Goal: Task Accomplishment & Management: Use online tool/utility

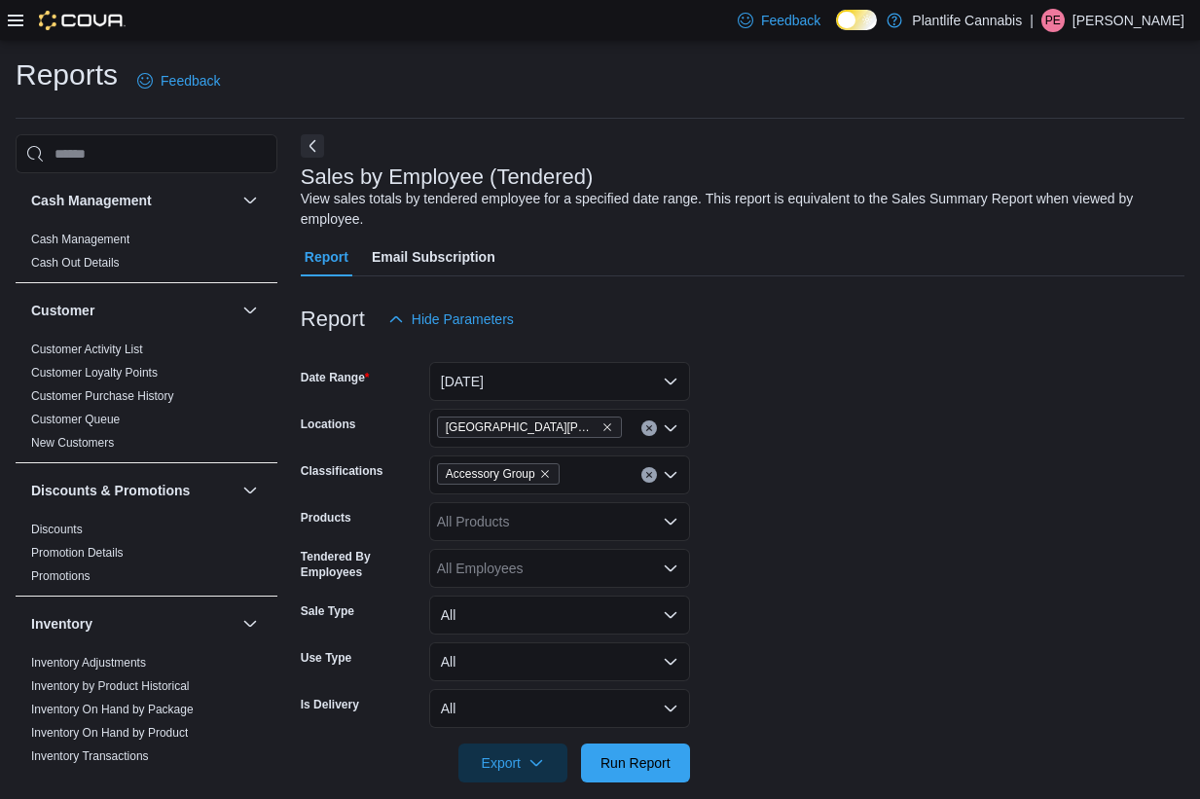
scroll to position [22, 0]
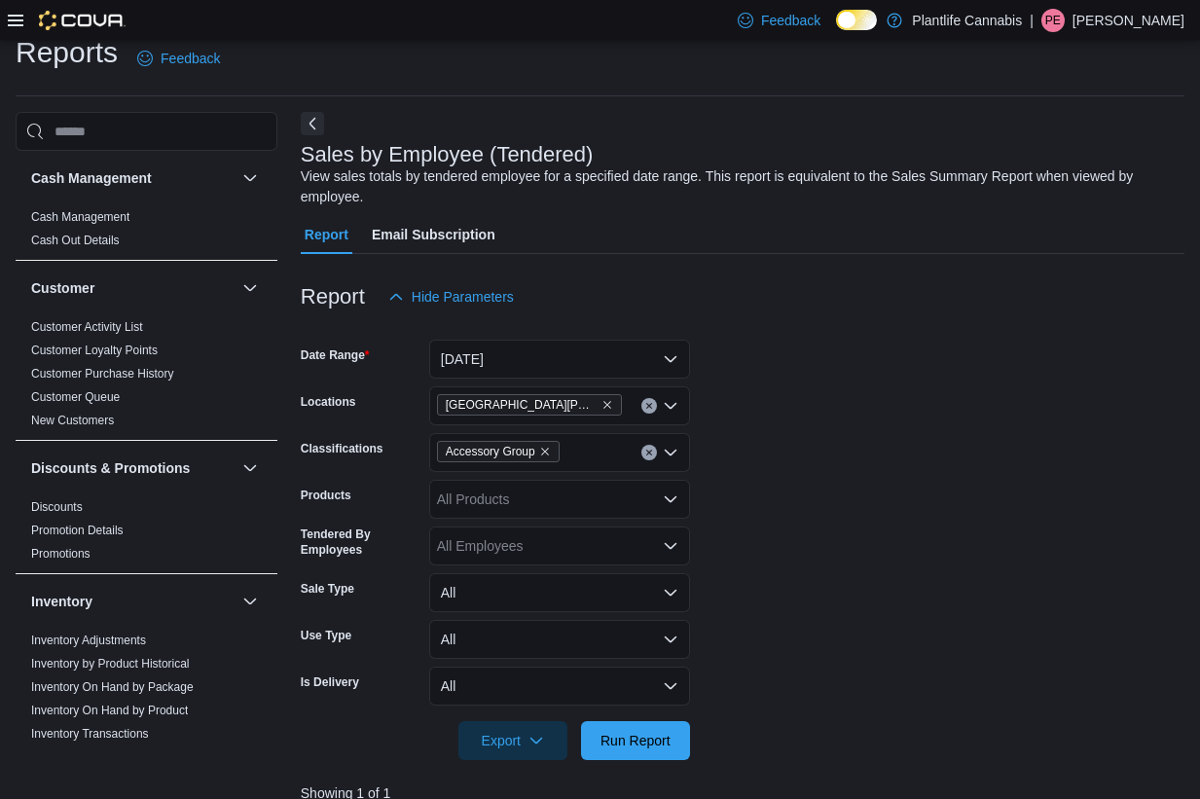
click at [592, 448] on div "Accessory Group" at bounding box center [559, 452] width 261 height 39
type input "***"
drag, startPoint x: 536, startPoint y: 486, endPoint x: 586, endPoint y: 482, distance: 49.8
click at [536, 486] on span "Accessories" at bounding box center [517, 485] width 73 height 19
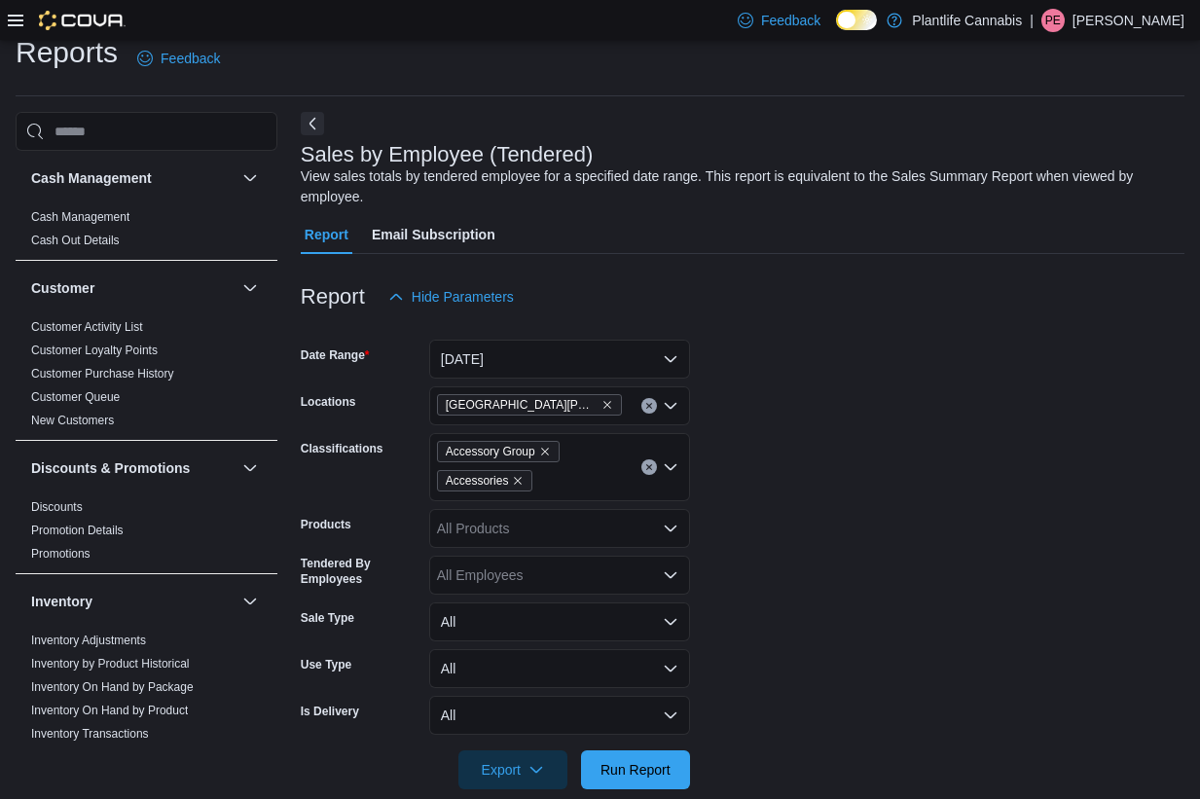
click at [942, 513] on form "Date Range Today Locations Fort McMurray - Stoney Creek Classifications Accesso…" at bounding box center [743, 552] width 884 height 473
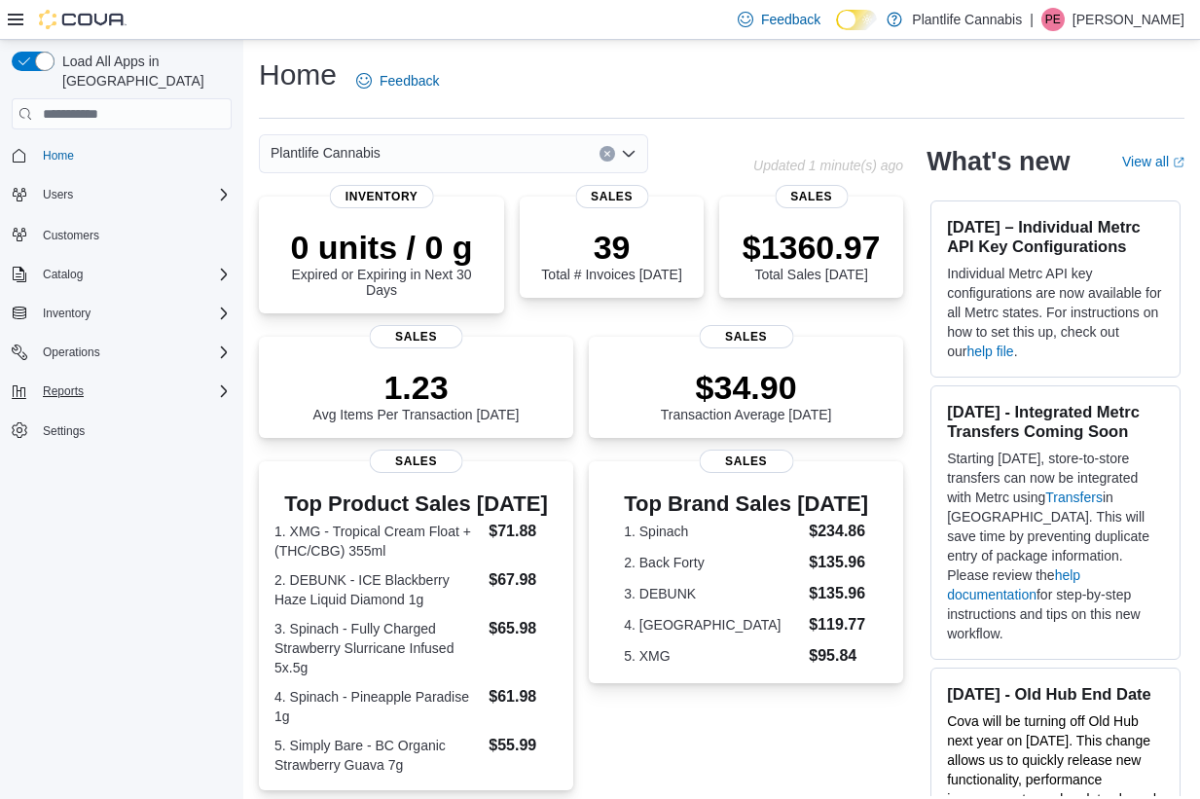
click at [110, 380] on div "Reports" at bounding box center [133, 391] width 197 height 23
click at [64, 438] on span "Reports" at bounding box center [55, 446] width 41 height 16
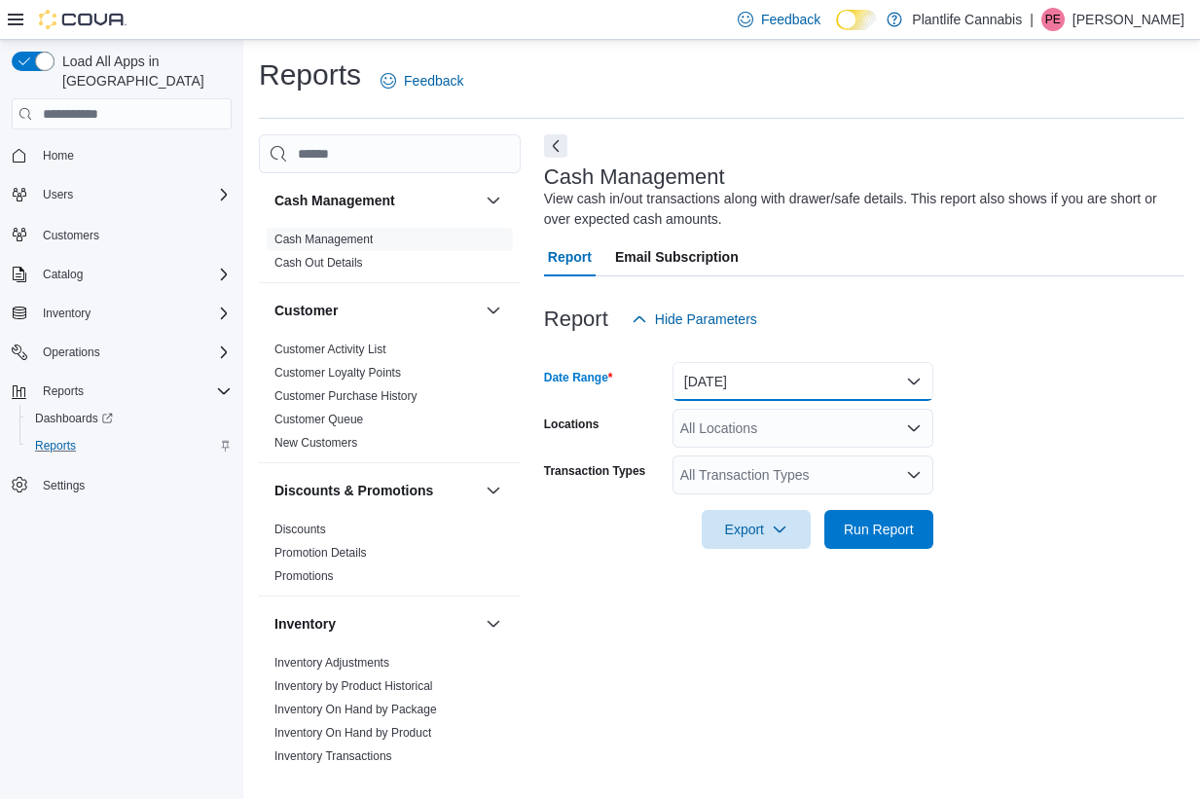
click at [742, 390] on button "[DATE]" at bounding box center [803, 381] width 261 height 39
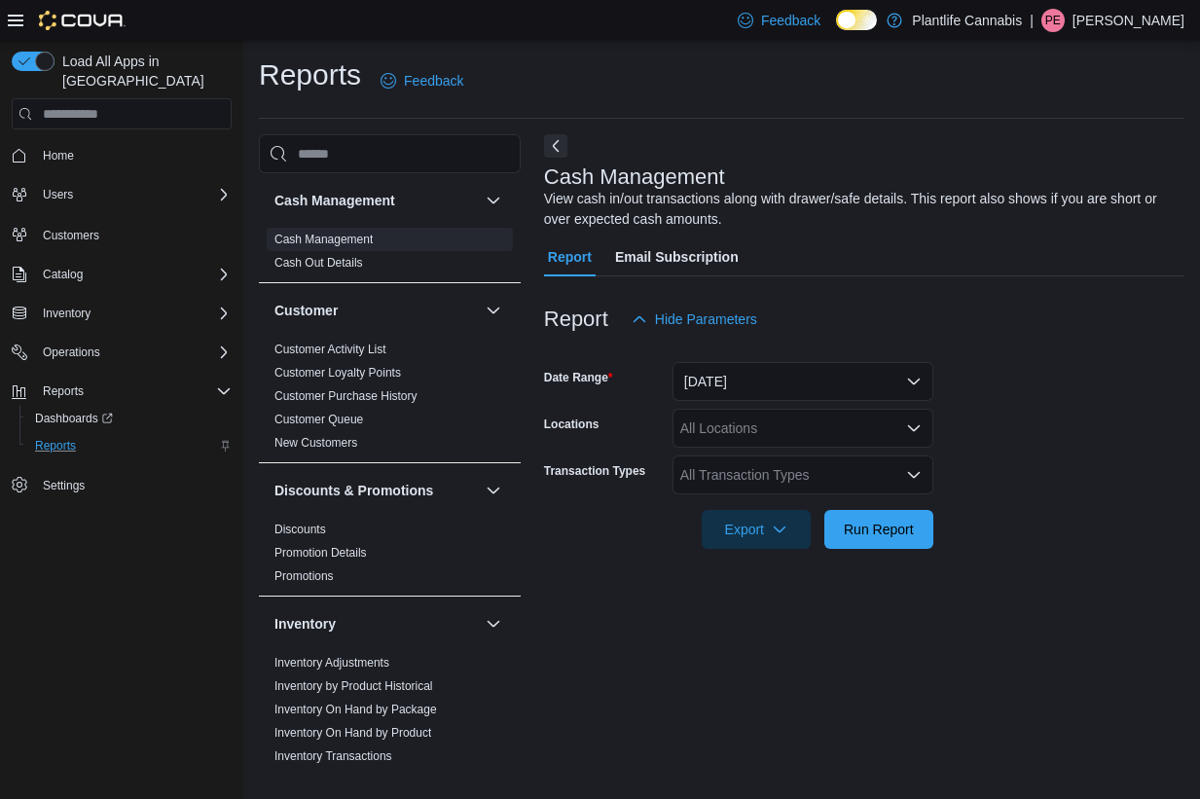
click at [873, 17] on icon at bounding box center [868, 20] width 11 height 11
click at [788, 425] on div "All Locations" at bounding box center [803, 428] width 261 height 39
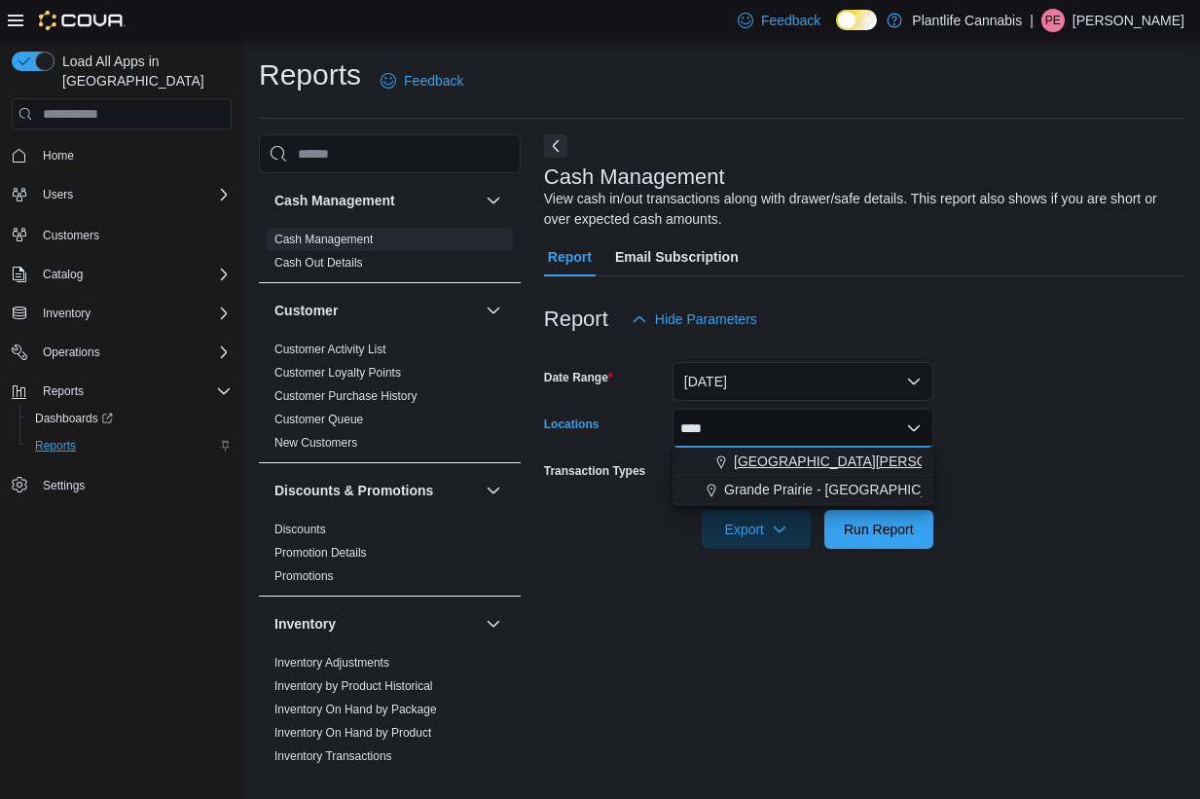
type input "****"
click at [796, 461] on span "[GEOGRAPHIC_DATA][PERSON_NAME][GEOGRAPHIC_DATA]" at bounding box center [932, 461] width 396 height 19
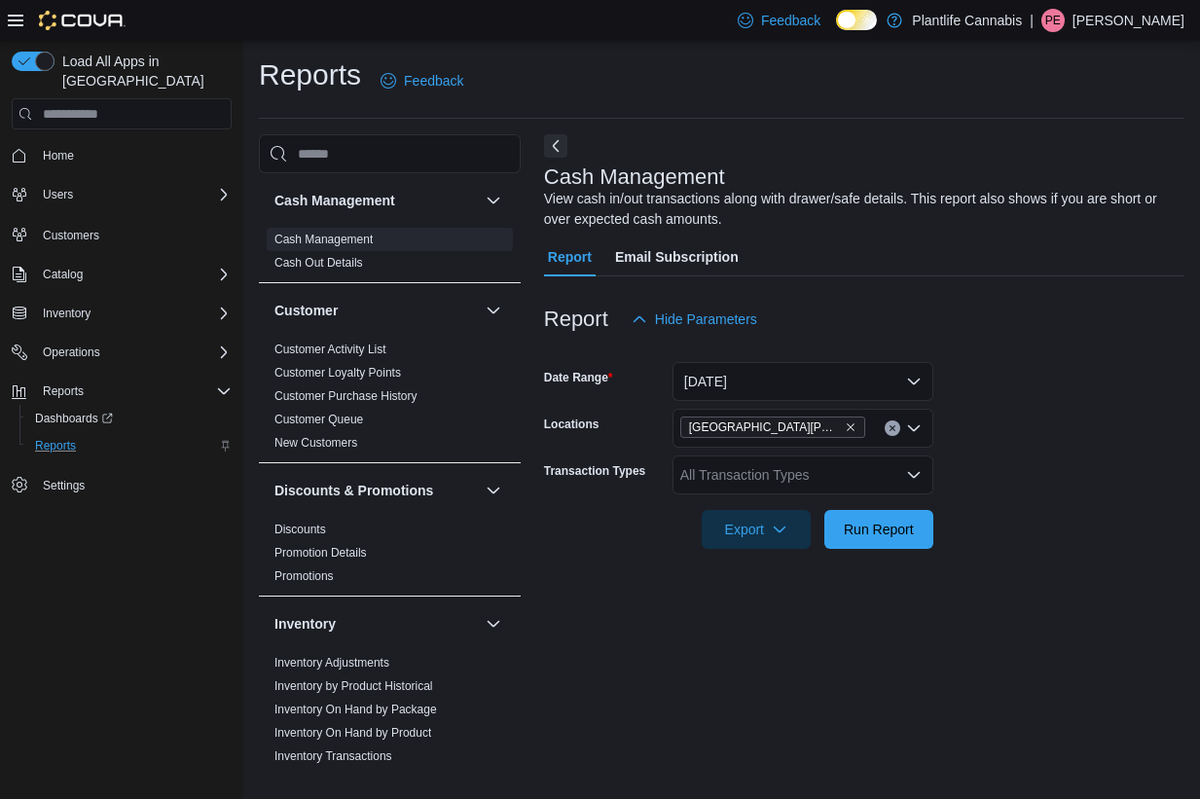
click at [978, 474] on form "Date Range Today Locations Fort McMurray - Stoney Creek Transaction Types All T…" at bounding box center [864, 444] width 641 height 210
click at [816, 469] on div "All Transaction Types" at bounding box center [803, 475] width 261 height 39
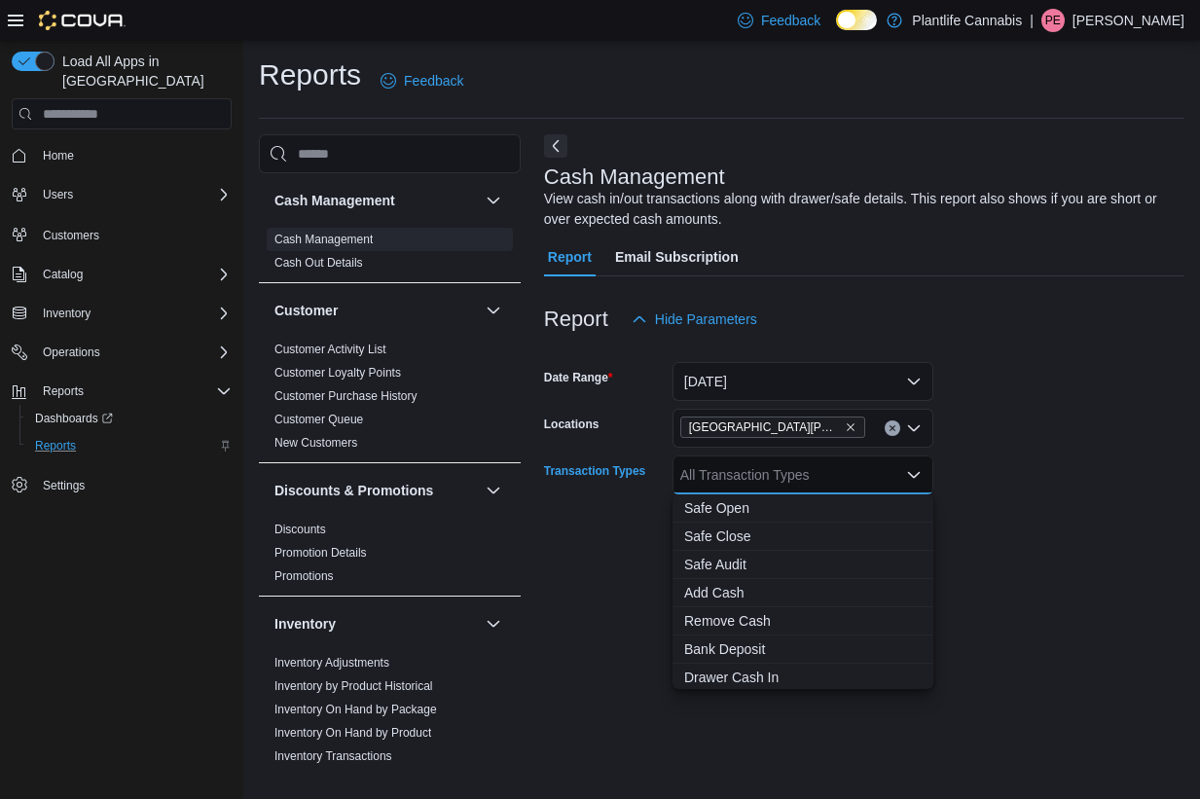
drag, startPoint x: 1097, startPoint y: 499, endPoint x: 876, endPoint y: 588, distance: 238.1
click at [1090, 504] on div at bounding box center [864, 503] width 641 height 16
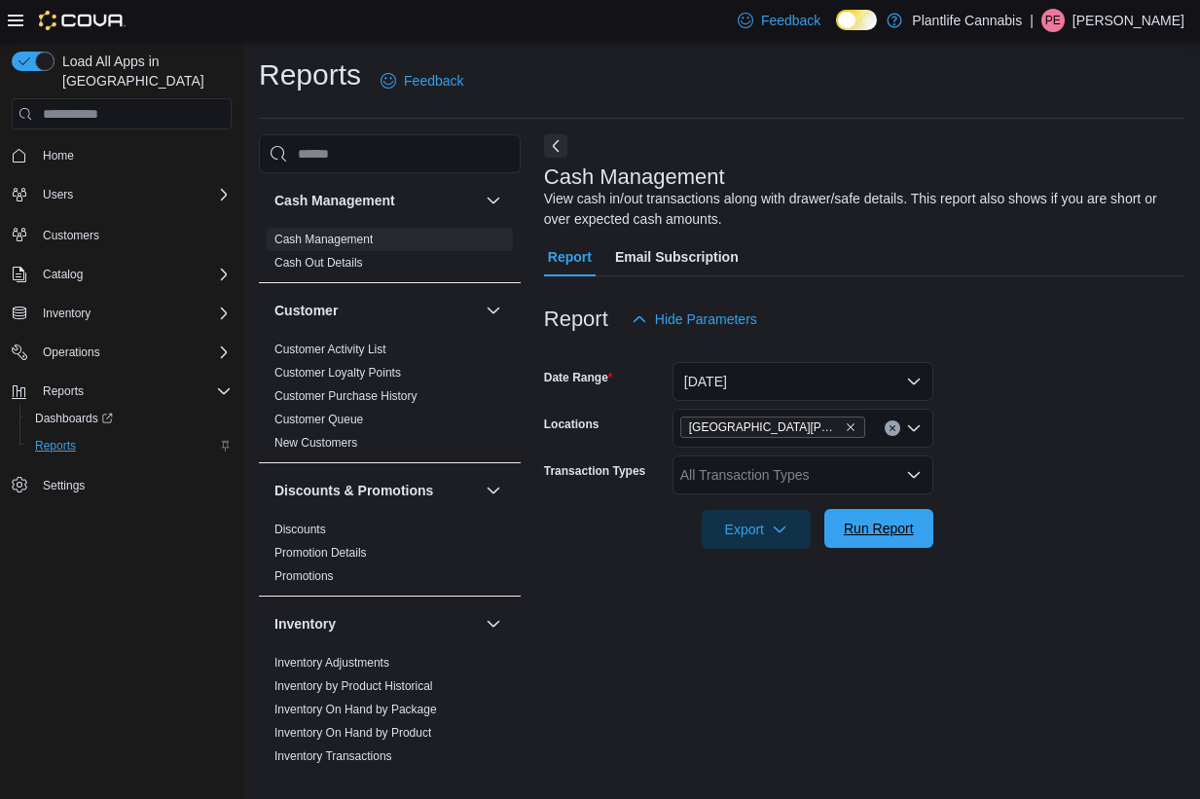
click at [855, 534] on span "Run Report" at bounding box center [879, 528] width 70 height 19
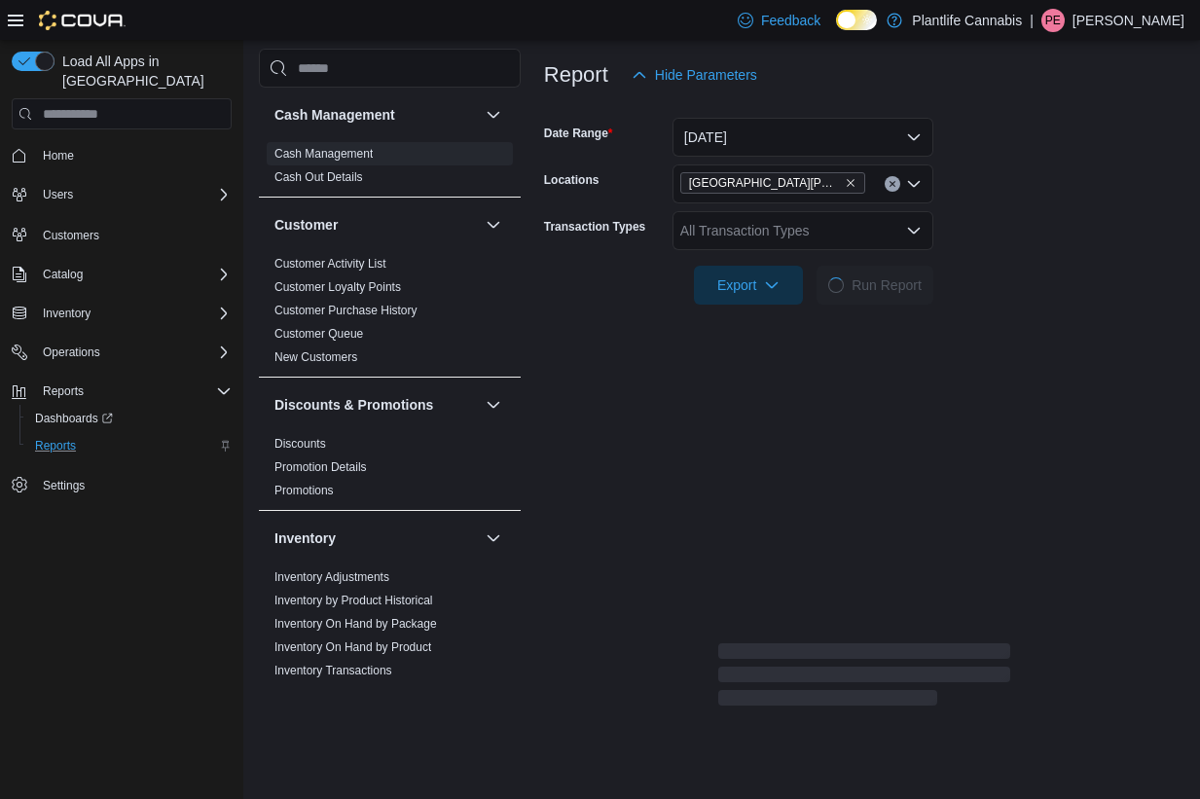
scroll to position [256, 0]
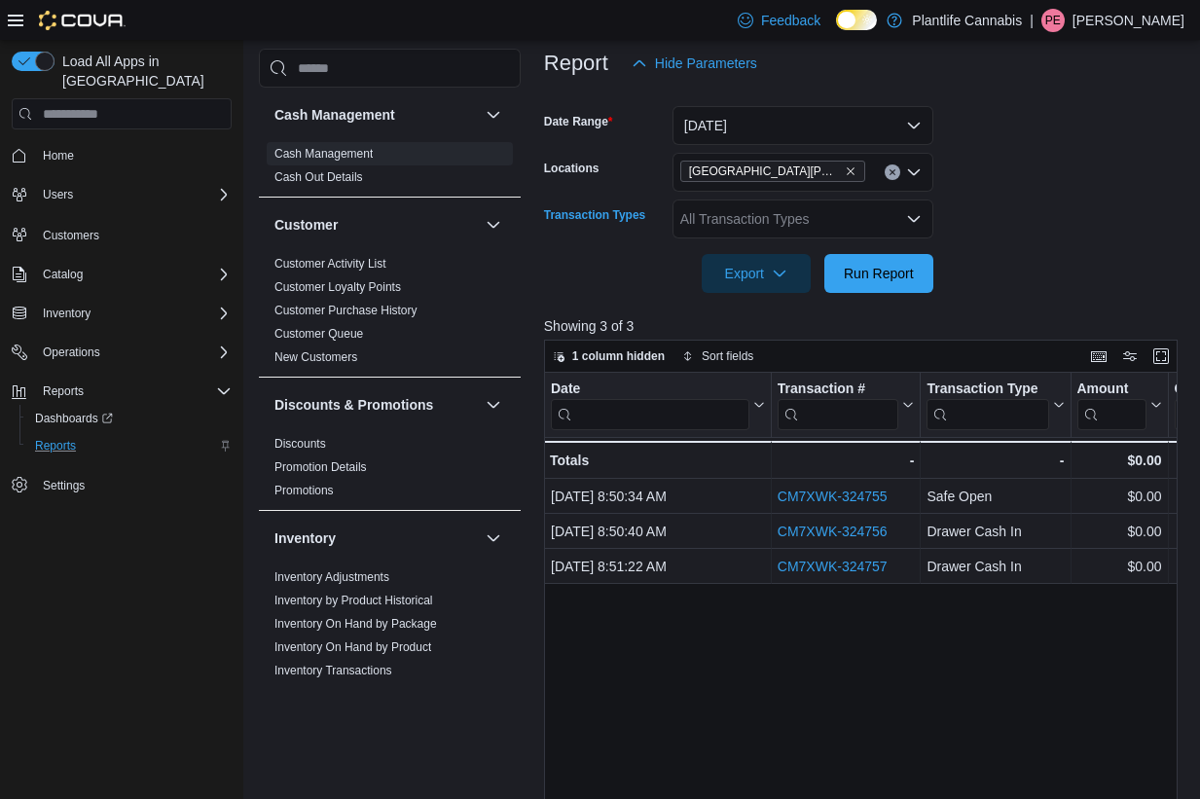
click at [858, 233] on div "All Transaction Types" at bounding box center [803, 219] width 261 height 39
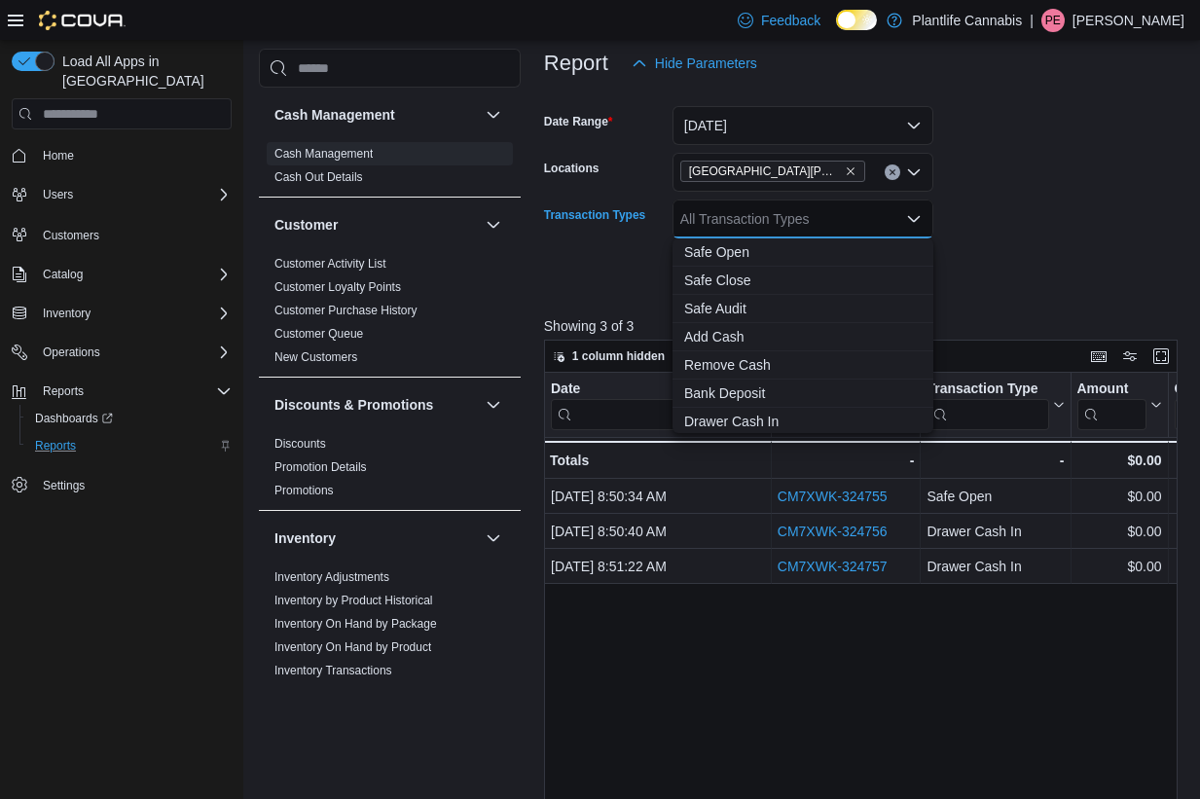
drag, startPoint x: 1047, startPoint y: 231, endPoint x: 1001, endPoint y: 244, distance: 47.7
click at [1047, 231] on form "Date Range Today Locations Fort McMurray - Stoney Creek Transaction Types All T…" at bounding box center [864, 188] width 641 height 210
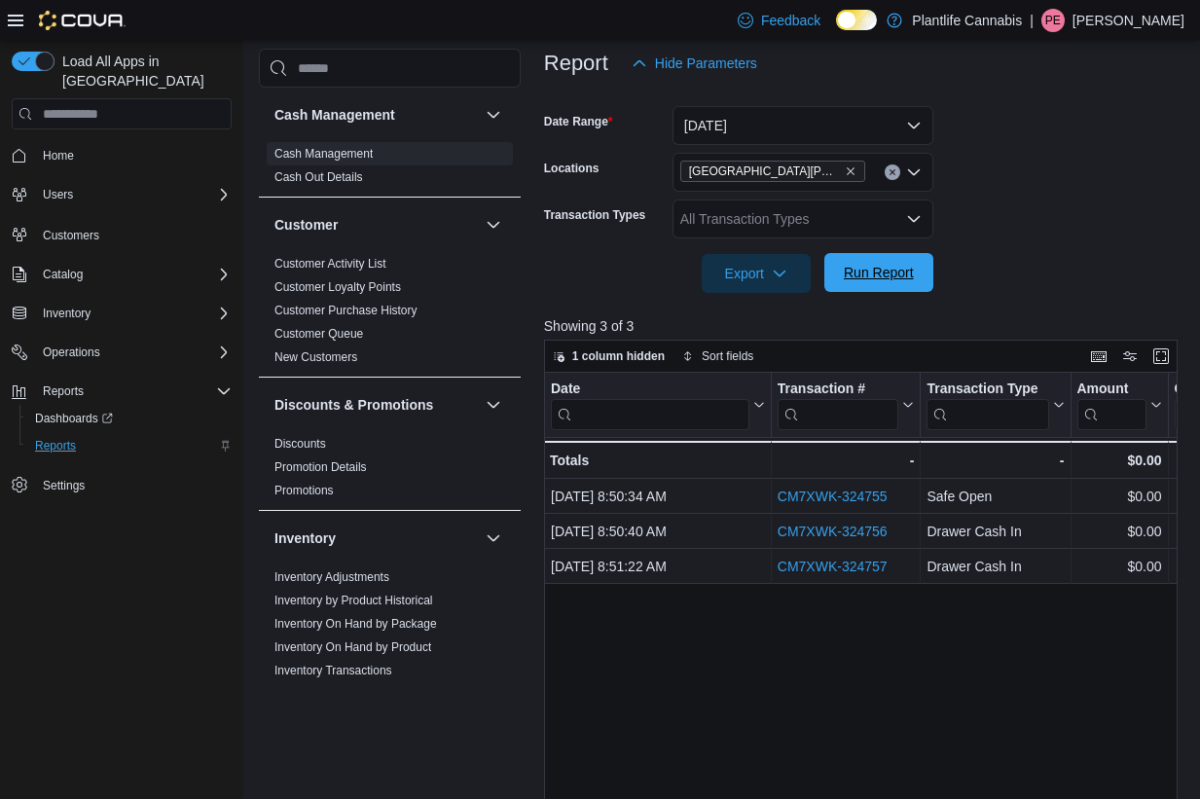
click at [871, 265] on span "Run Report" at bounding box center [879, 272] width 70 height 19
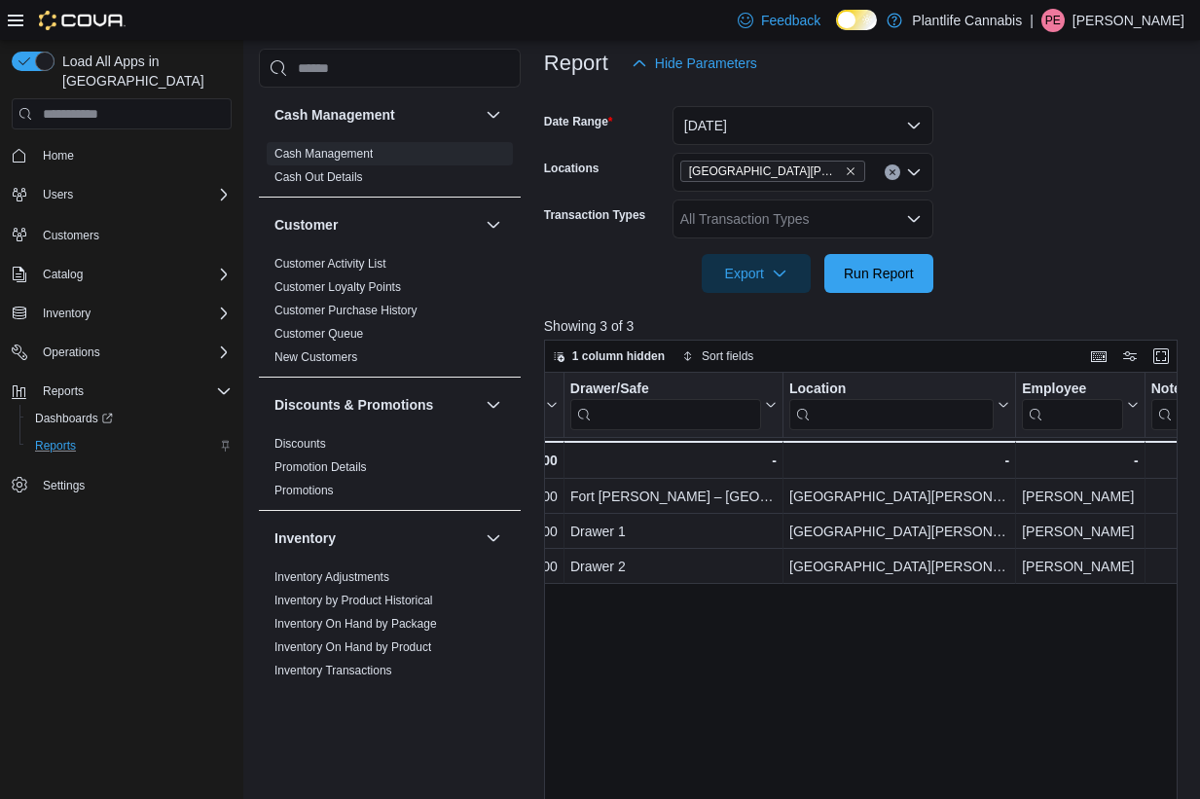
scroll to position [0, 778]
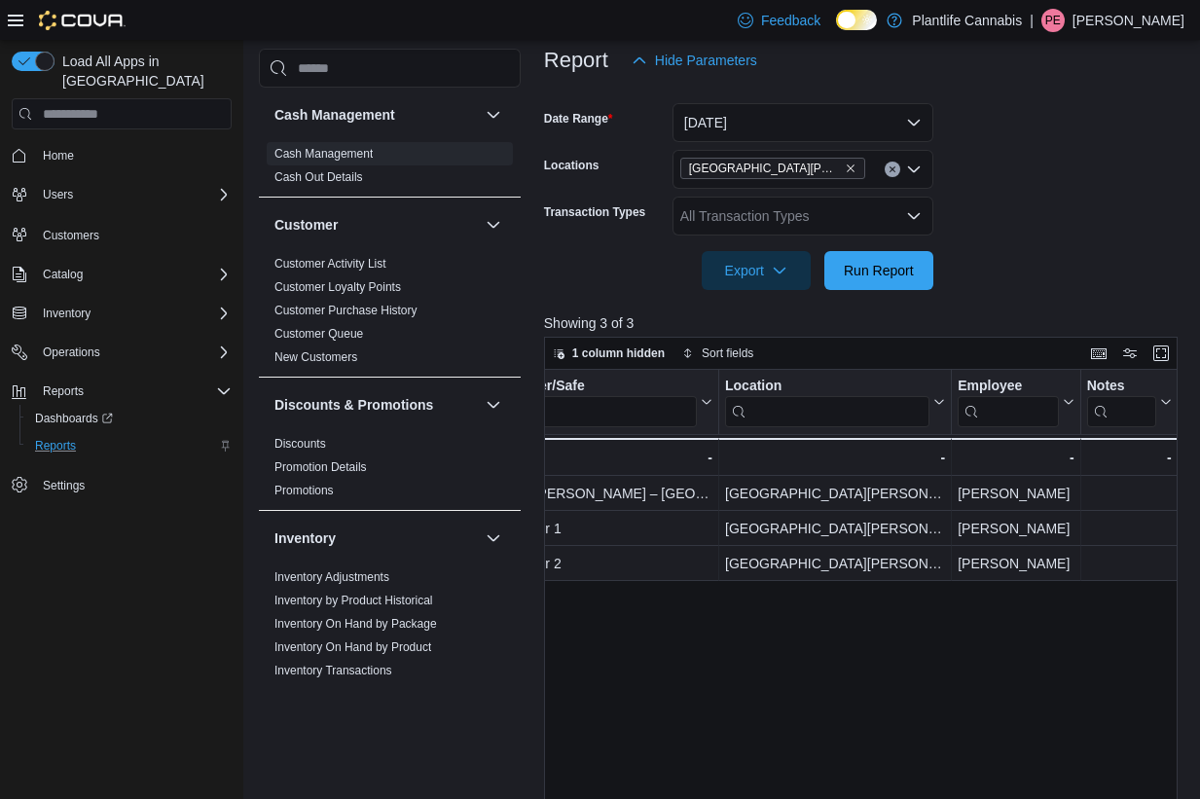
click at [775, 225] on div "All Transaction Types" at bounding box center [803, 216] width 261 height 39
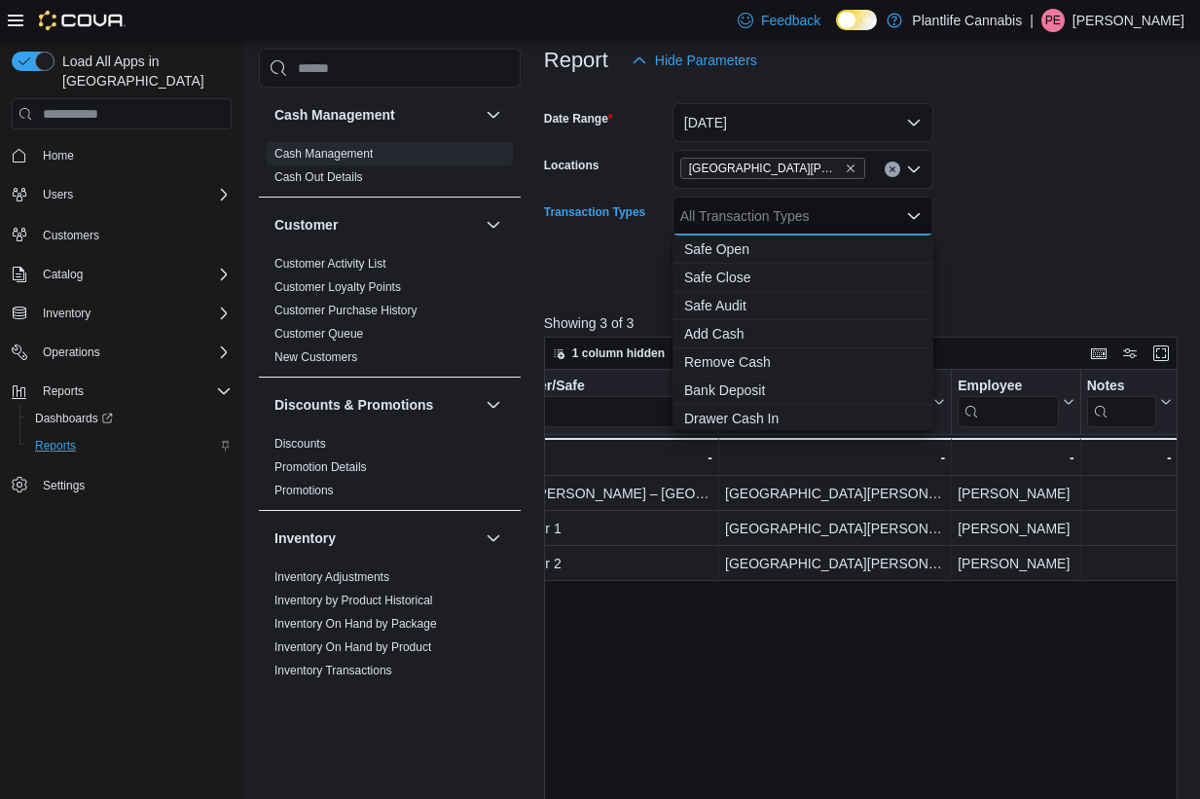
scroll to position [261, 0]
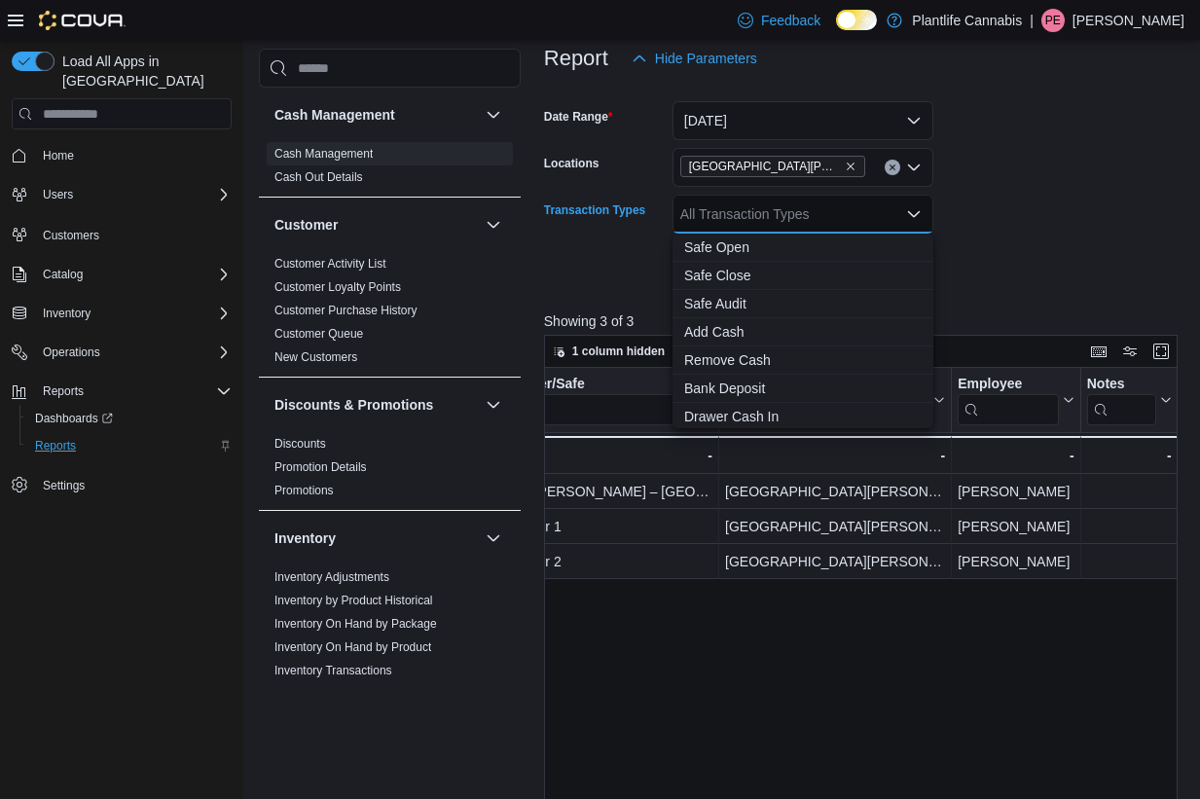
click at [1017, 241] on div at bounding box center [864, 242] width 641 height 16
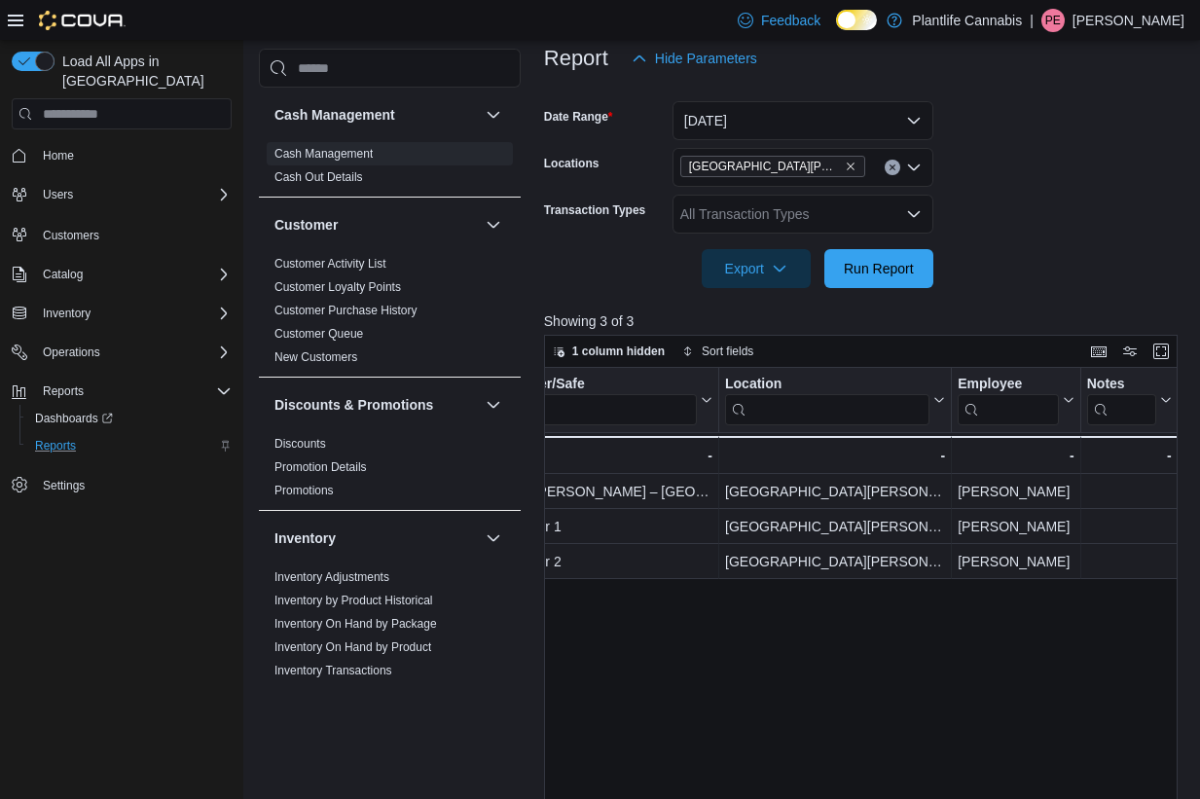
click at [909, 222] on div "All Transaction Types" at bounding box center [803, 214] width 261 height 39
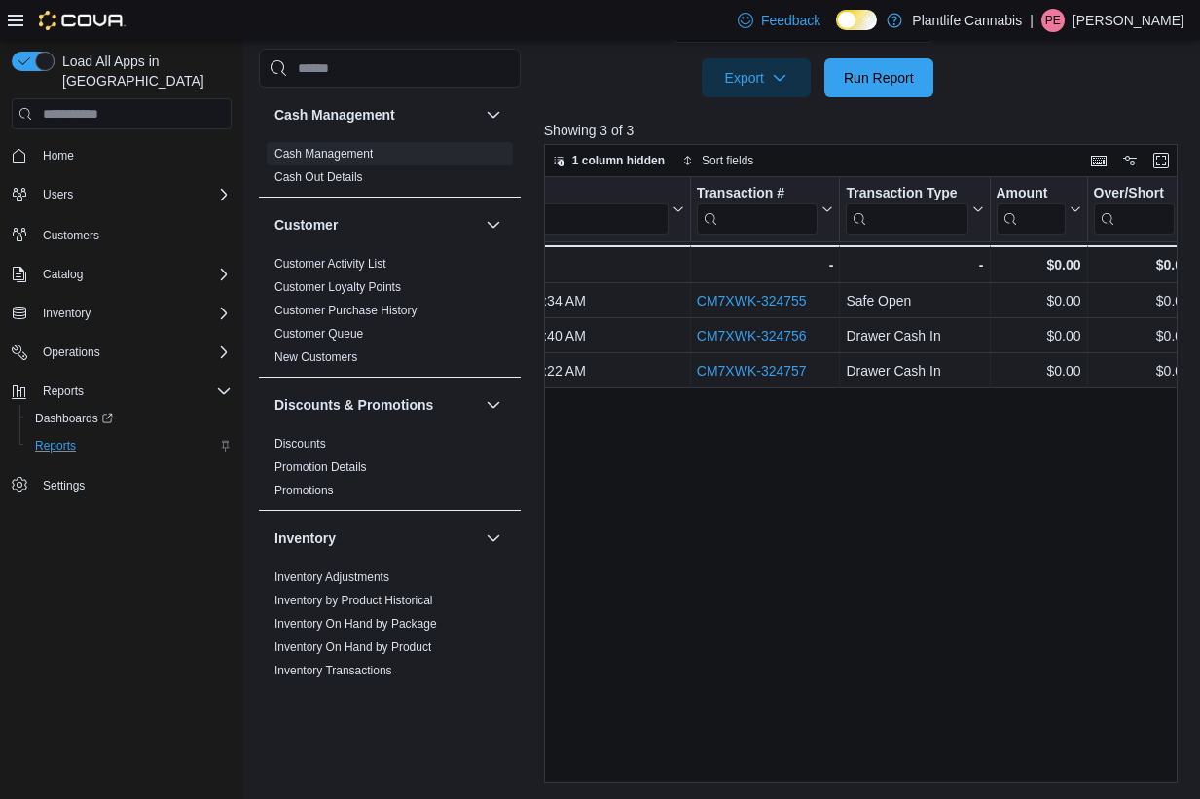
scroll to position [0, 0]
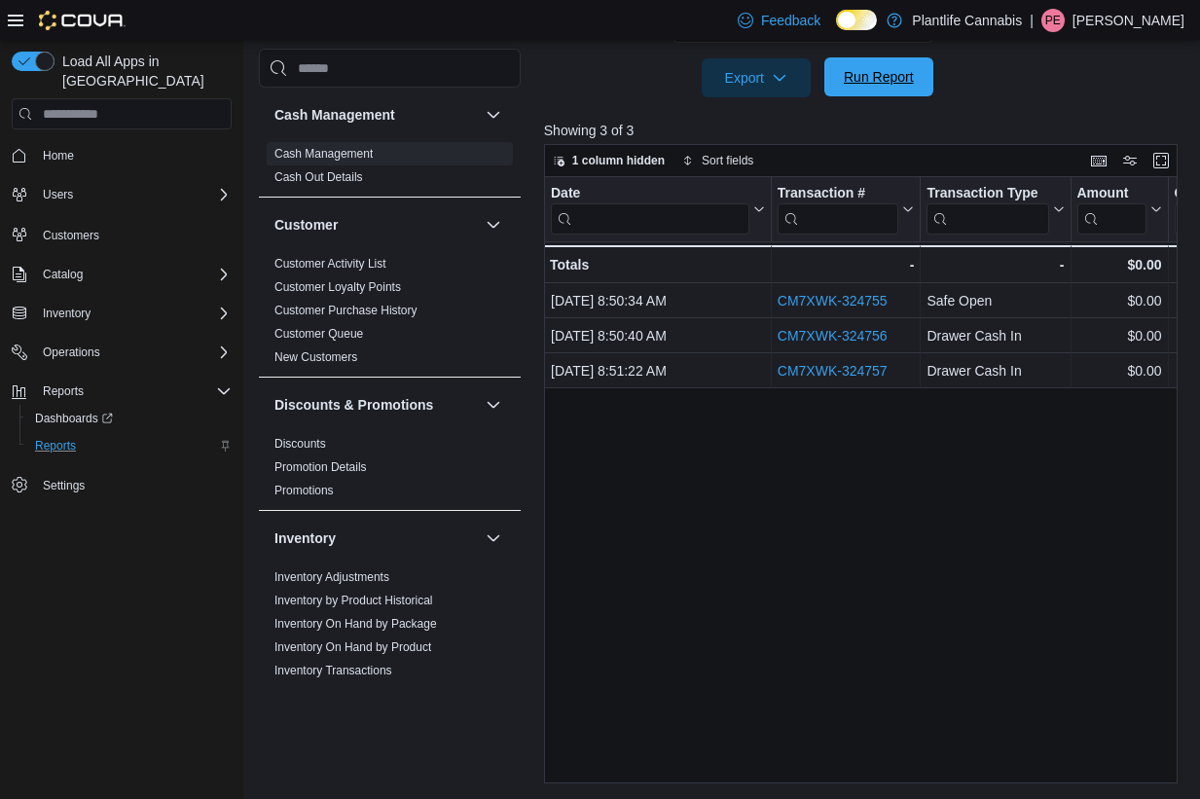
click at [876, 81] on span "Run Report" at bounding box center [879, 76] width 70 height 19
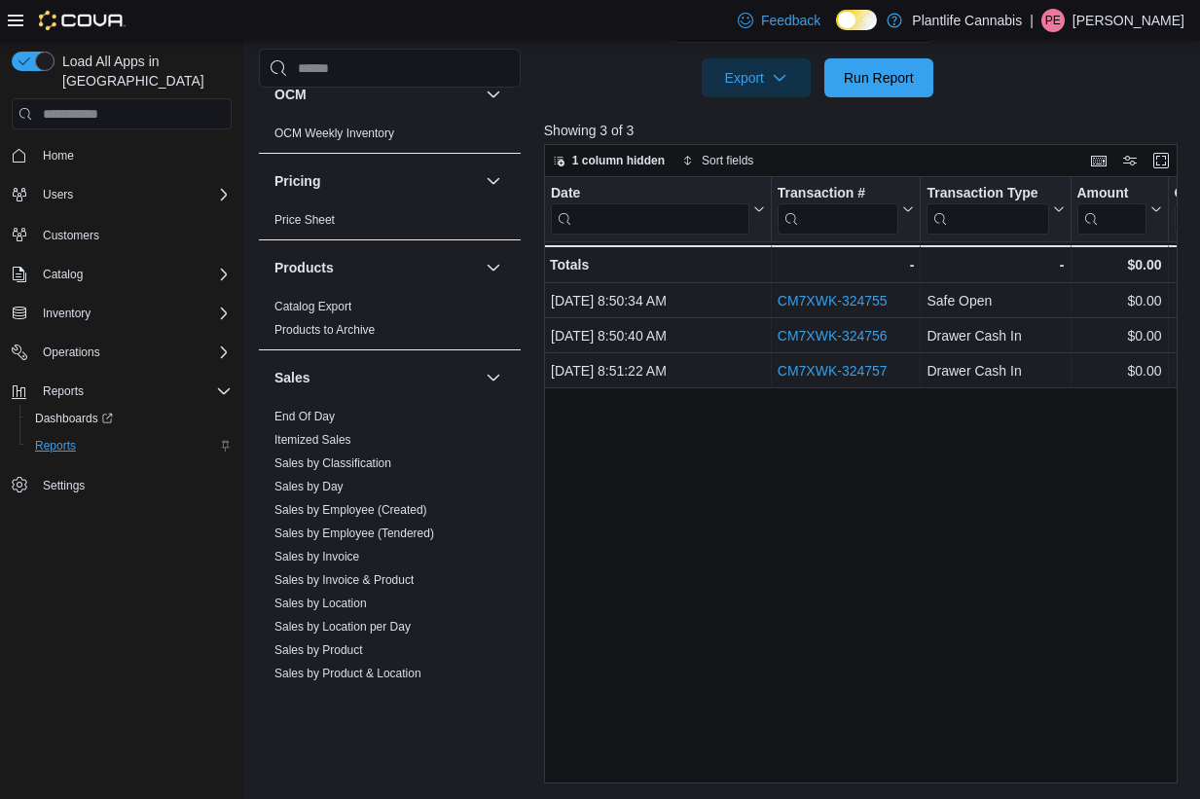
scroll to position [931, 0]
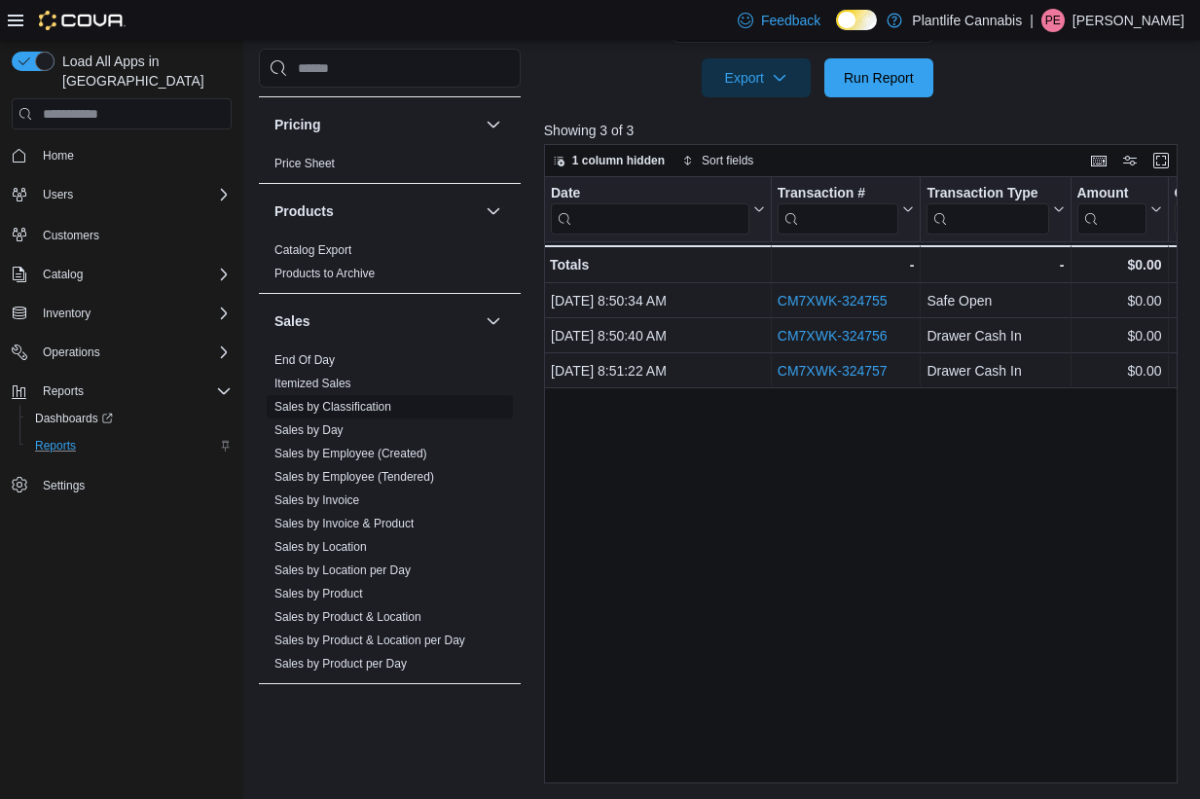
click at [396, 480] on link "Sales by Employee (Tendered)" at bounding box center [355, 477] width 160 height 14
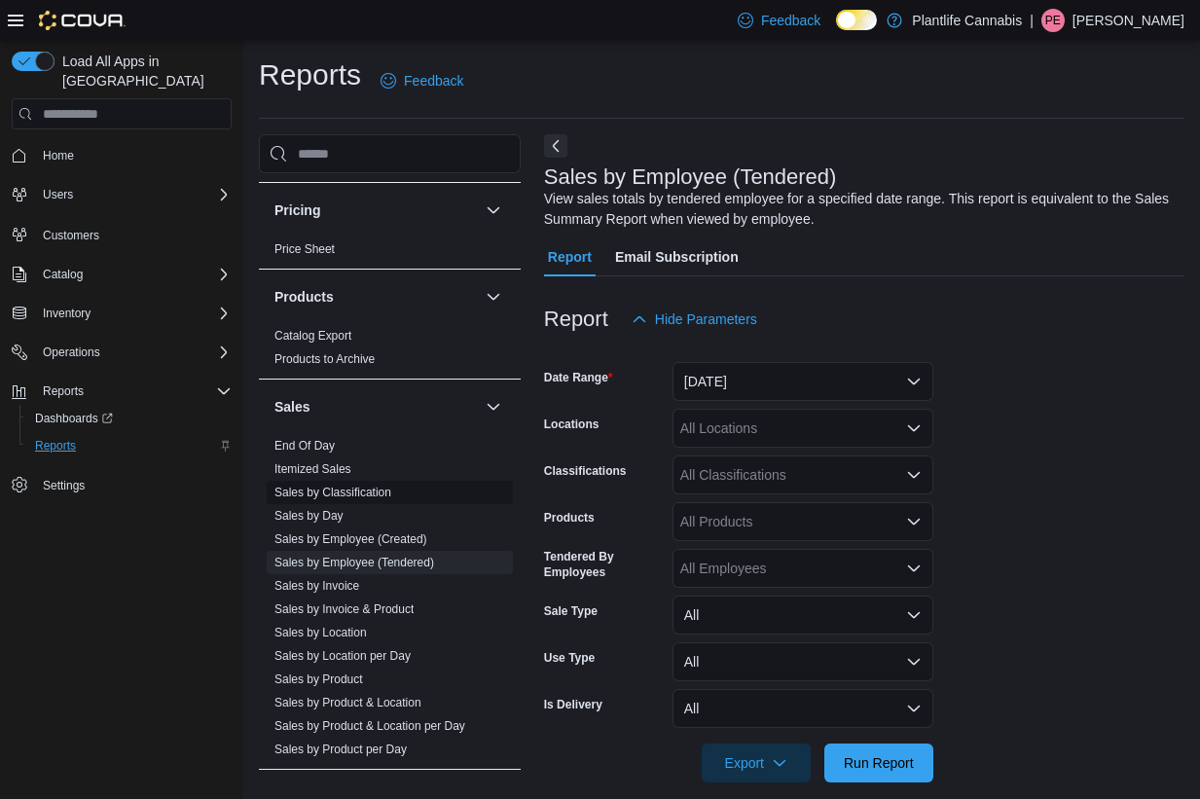
scroll to position [22, 0]
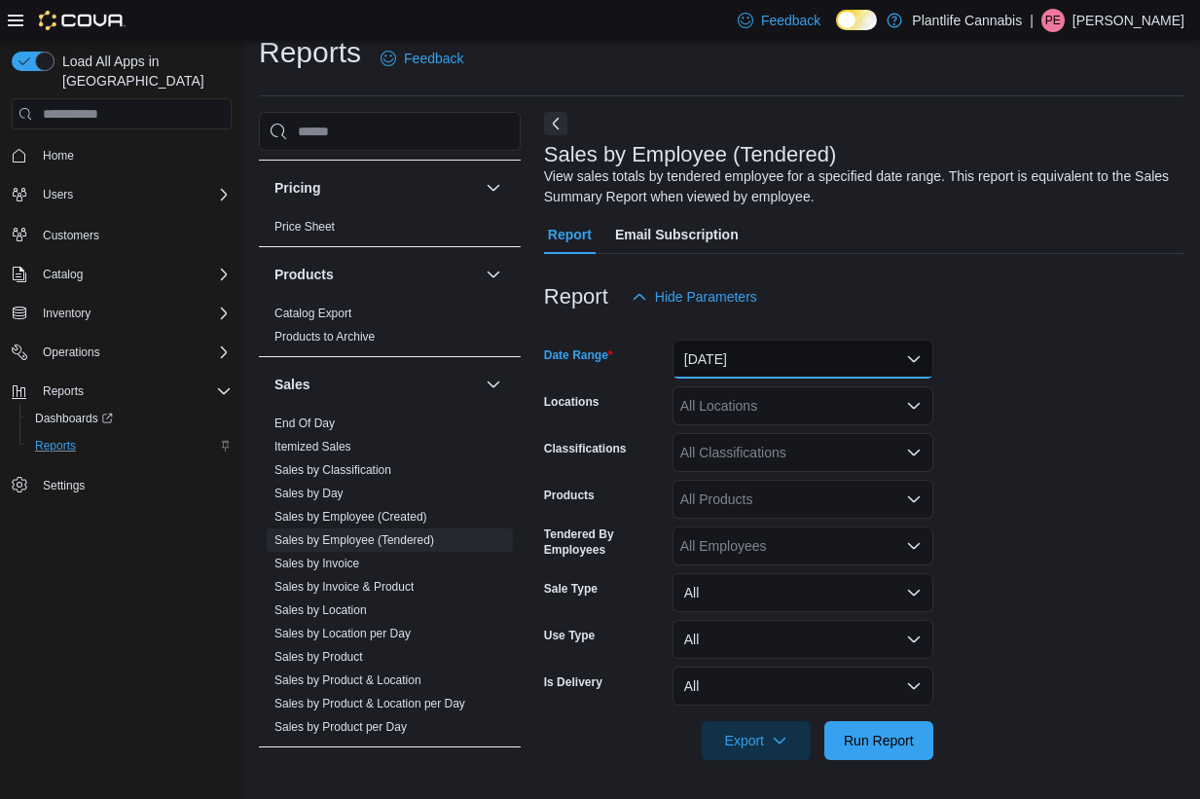
click at [760, 364] on button "Yesterday" at bounding box center [803, 359] width 261 height 39
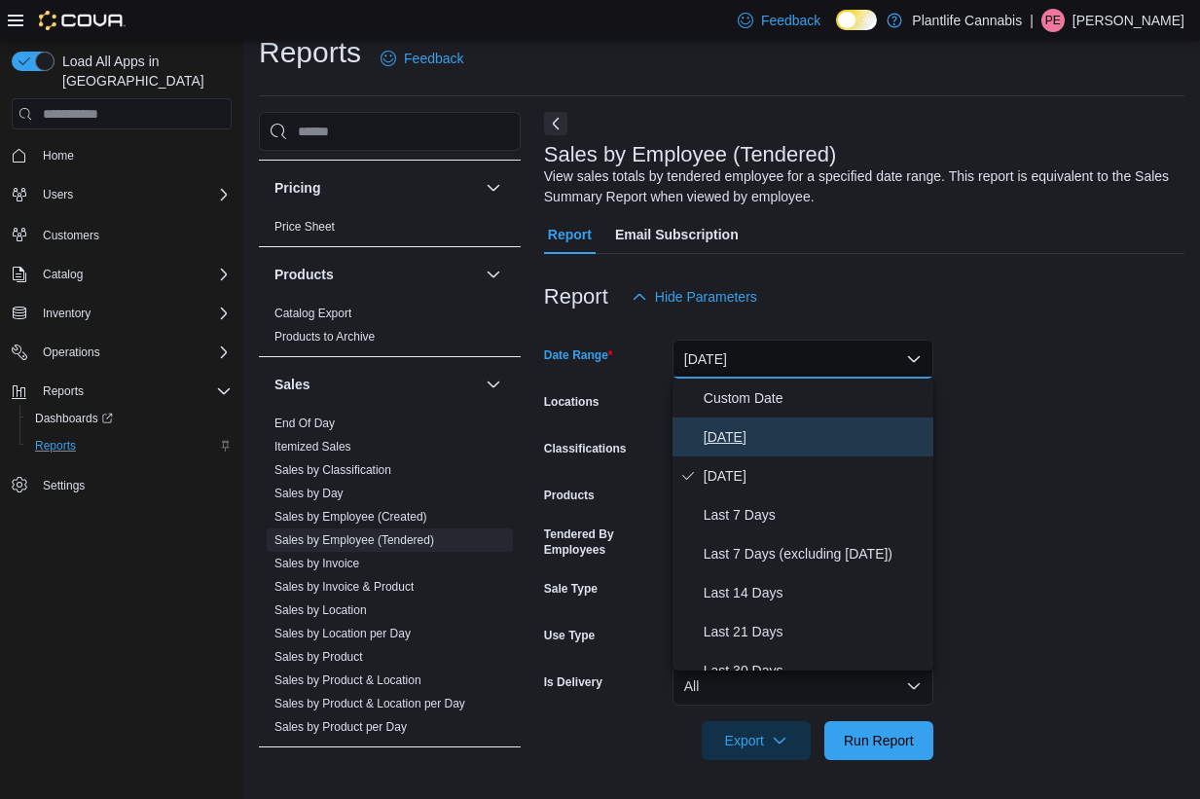
click at [749, 427] on span "[DATE]" at bounding box center [815, 436] width 222 height 23
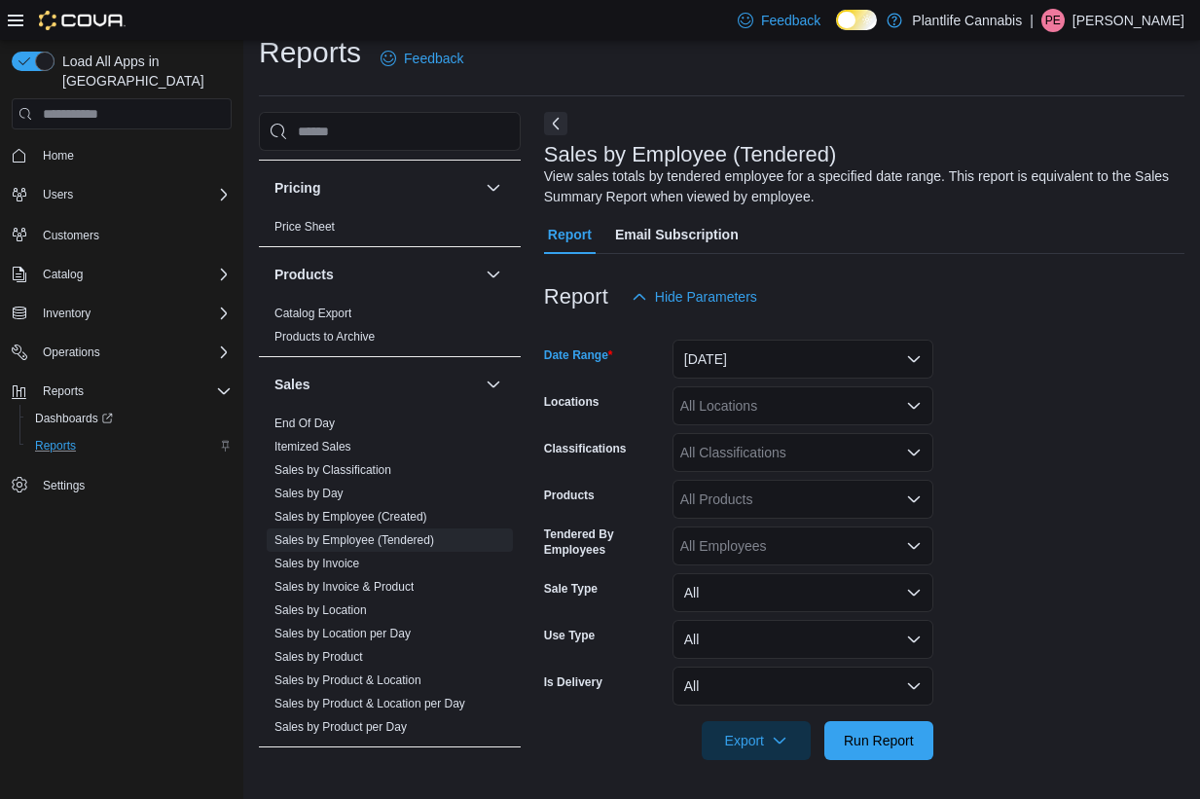
click at [753, 411] on div "All Locations" at bounding box center [803, 406] width 261 height 39
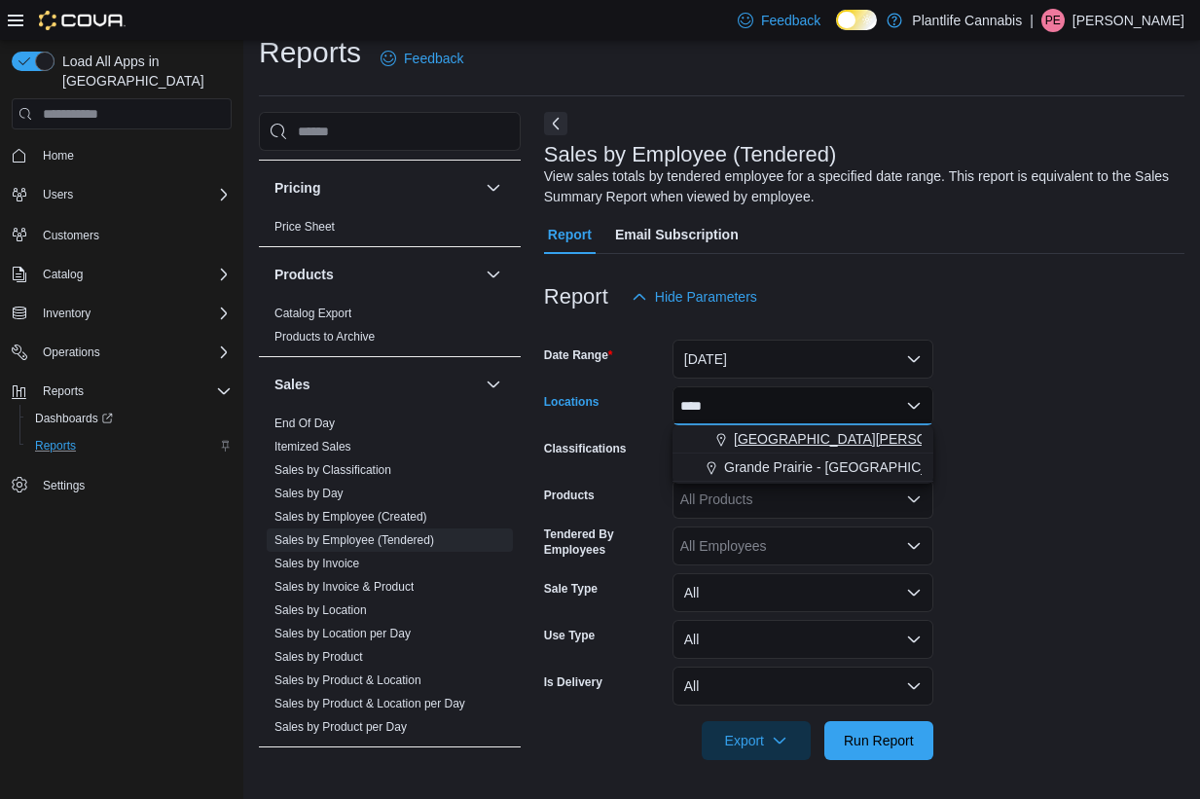
type input "****"
click at [803, 435] on span "[GEOGRAPHIC_DATA][PERSON_NAME][GEOGRAPHIC_DATA]" at bounding box center [932, 438] width 396 height 19
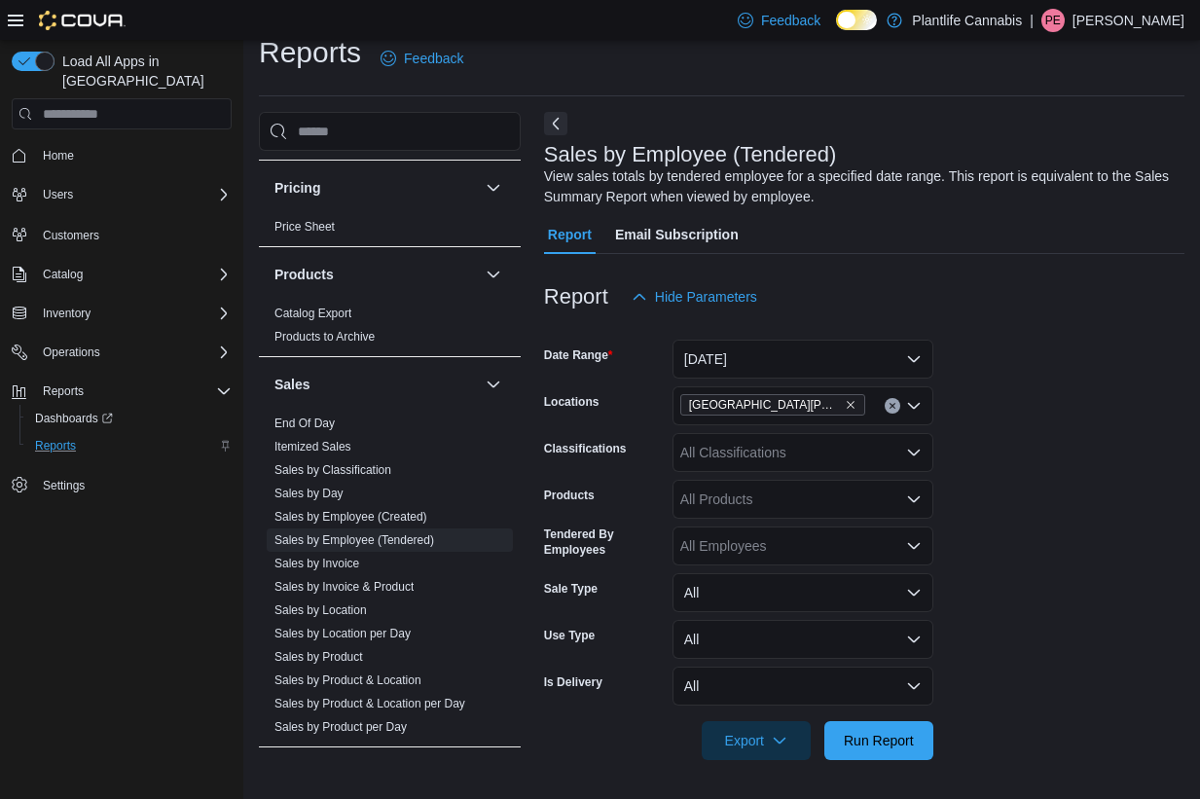
click at [1070, 397] on form "Date Range Today Locations Fort McMurray - Stoney Creek Classifications All Cla…" at bounding box center [864, 538] width 641 height 444
click at [795, 455] on div "All Classifications" at bounding box center [803, 452] width 261 height 39
drag, startPoint x: 1085, startPoint y: 474, endPoint x: 1004, endPoint y: 745, distance: 282.5
click at [1086, 476] on form "Date Range Today Locations Fort McMurray - Stoney Creek Classifications All Cla…" at bounding box center [864, 538] width 641 height 444
click at [884, 738] on span "Run Report" at bounding box center [879, 739] width 70 height 19
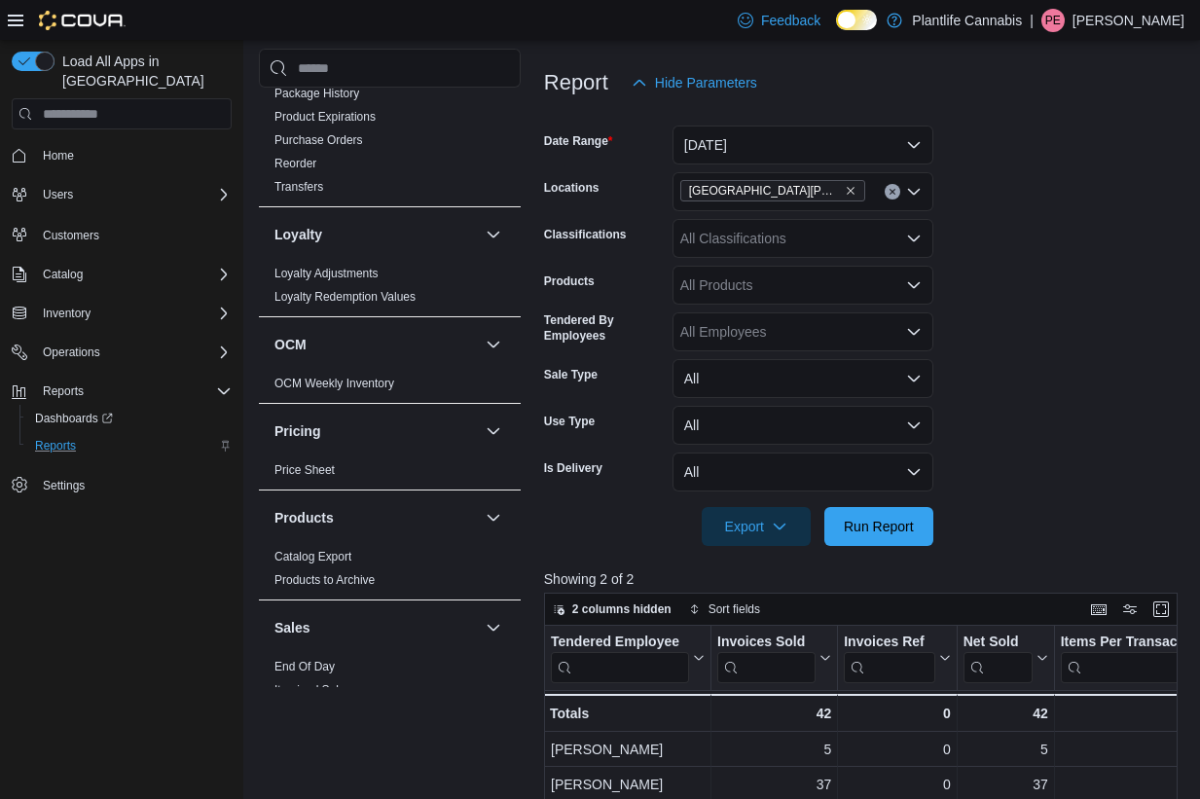
scroll to position [218, 0]
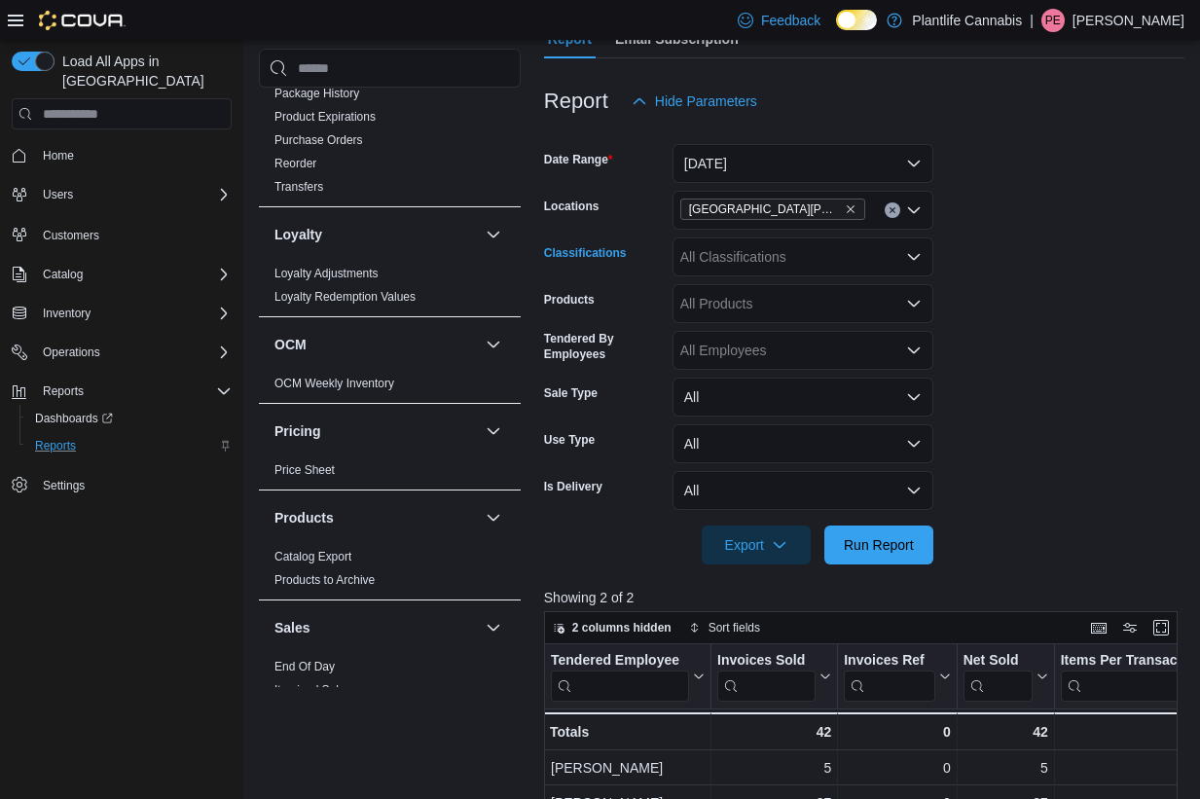
drag, startPoint x: 712, startPoint y: 259, endPoint x: 701, endPoint y: 275, distance: 18.9
click at [712, 259] on div "All Classifications" at bounding box center [803, 257] width 261 height 39
type input "***"
click at [840, 292] on div "Accessory Group" at bounding box center [803, 289] width 238 height 19
type input "***"
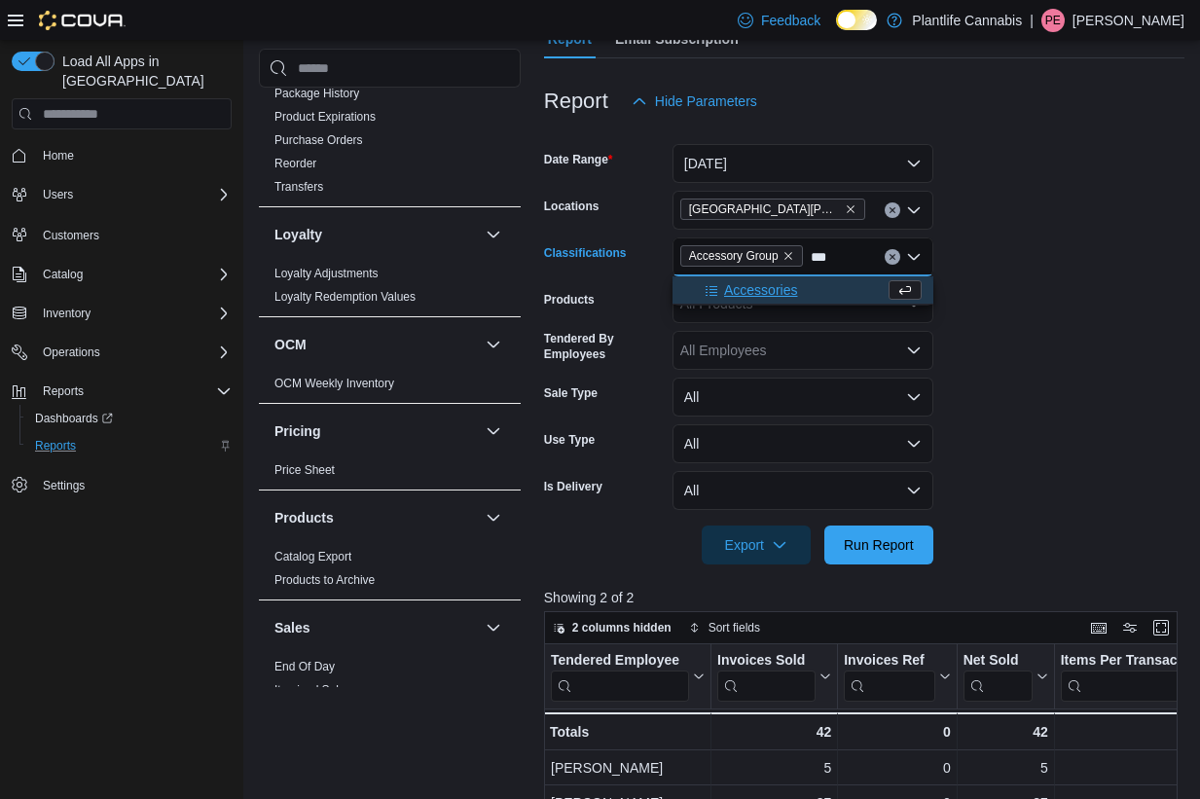
click at [802, 290] on div "Accessories" at bounding box center [784, 289] width 201 height 19
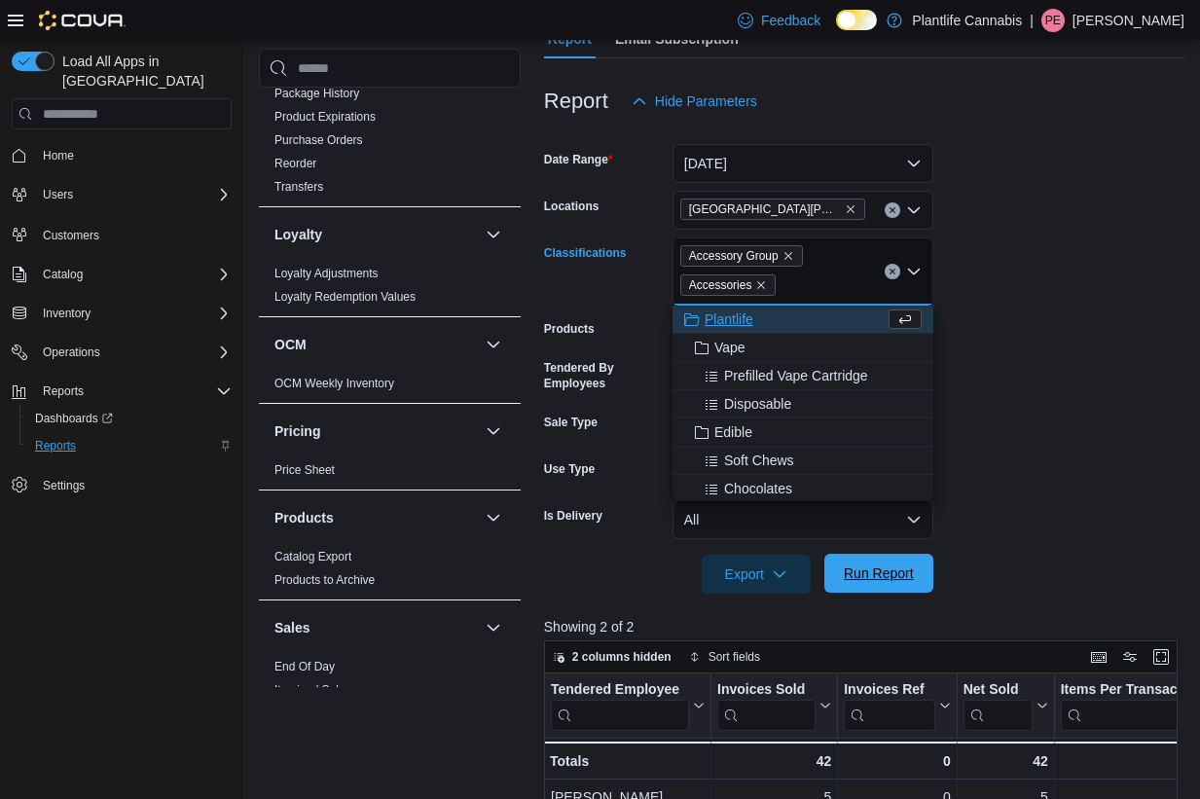
click at [876, 573] on span "Run Report" at bounding box center [879, 573] width 70 height 19
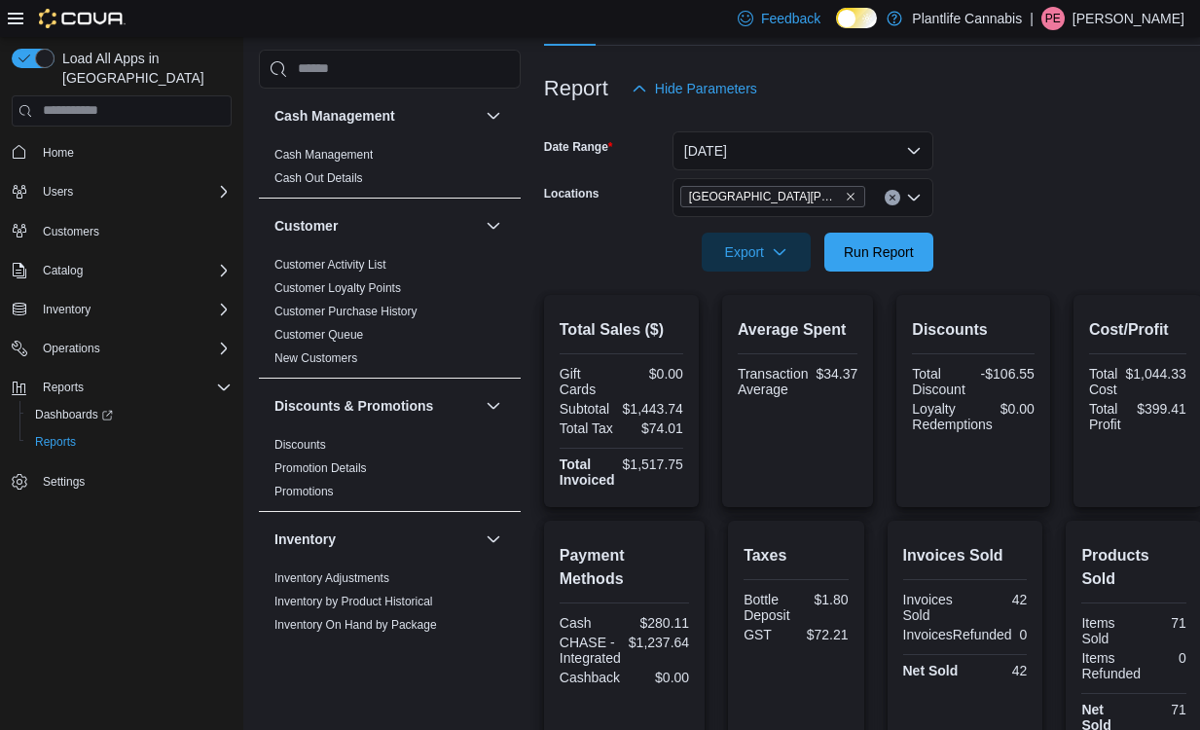
scroll to position [456, 0]
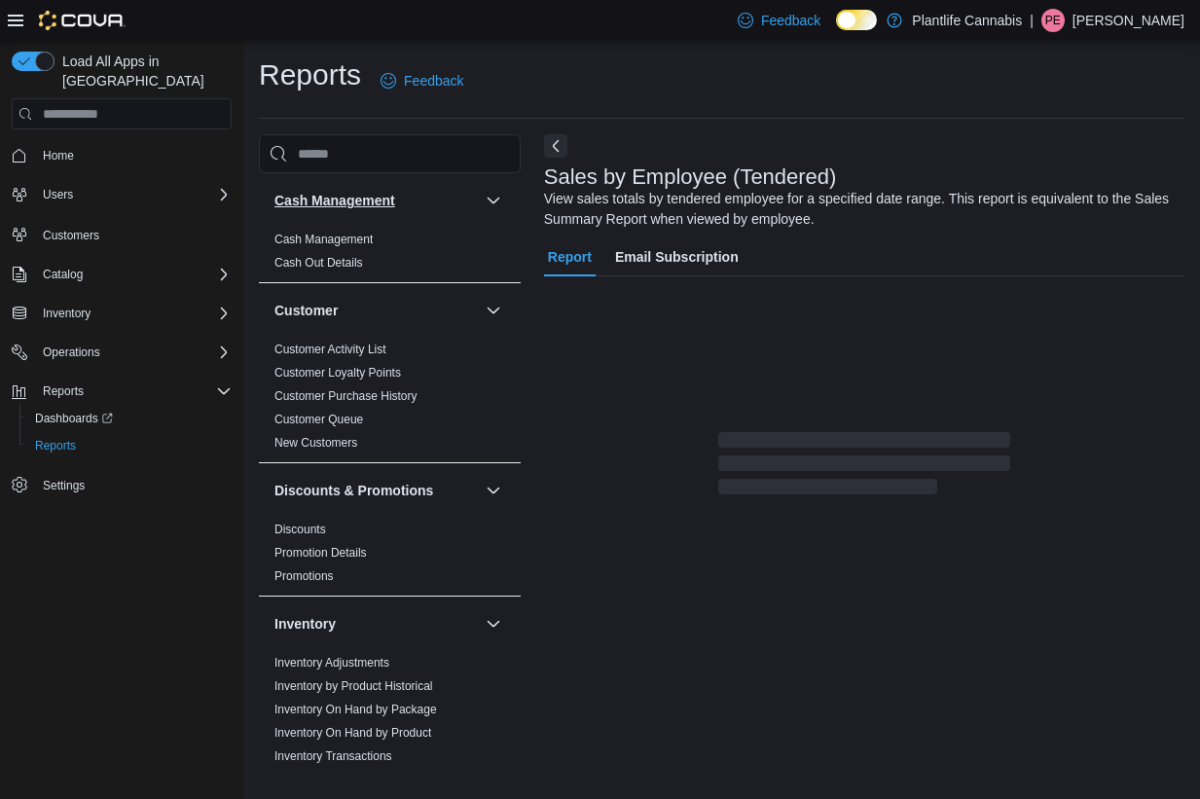
click at [356, 208] on div "Cash Management Cash Management Cash Out Details Customer Customer Activity Lis…" at bounding box center [390, 473] width 262 height 600
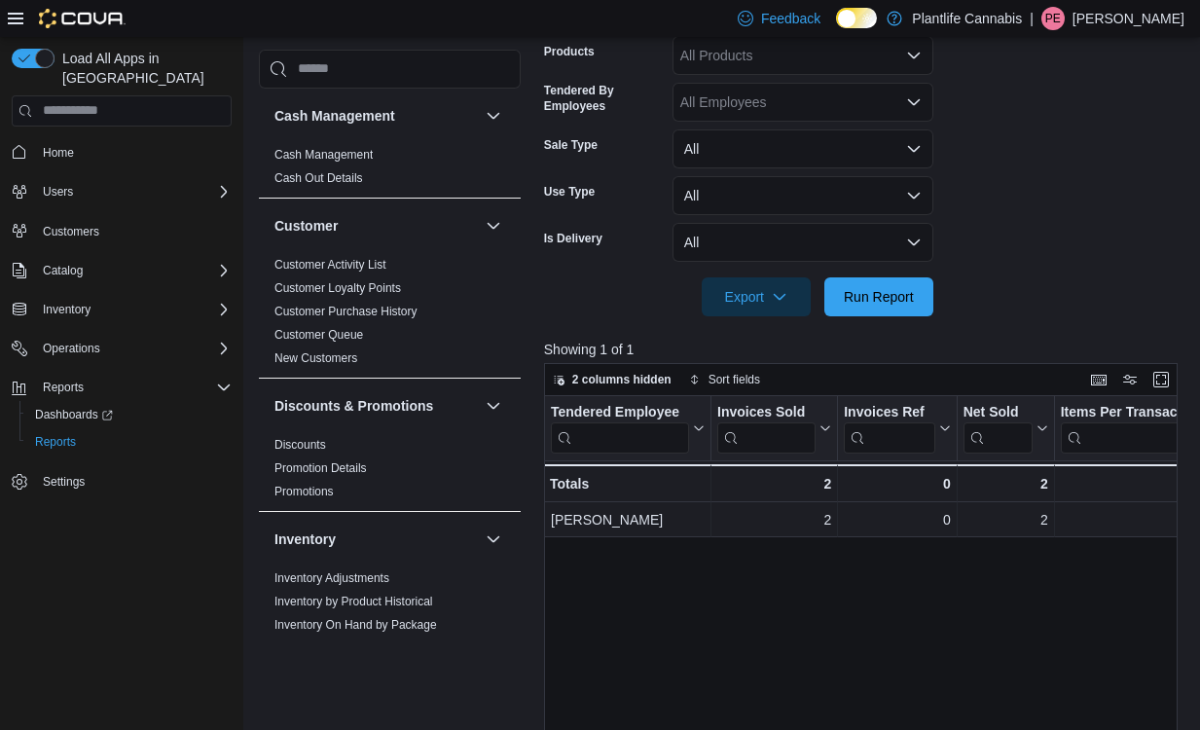
scroll to position [491, 0]
